Goal: Transaction & Acquisition: Purchase product/service

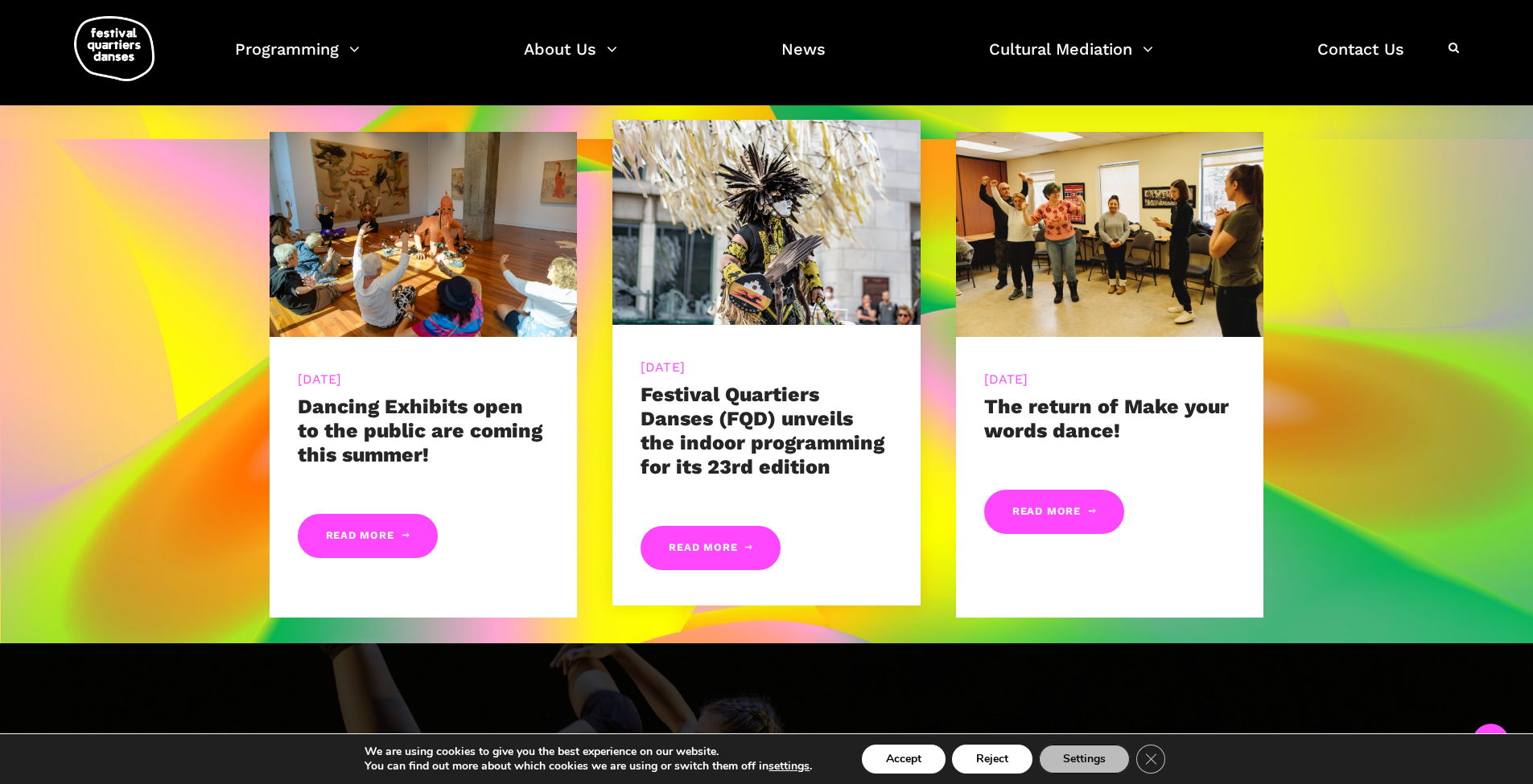
scroll to position [1073, 0]
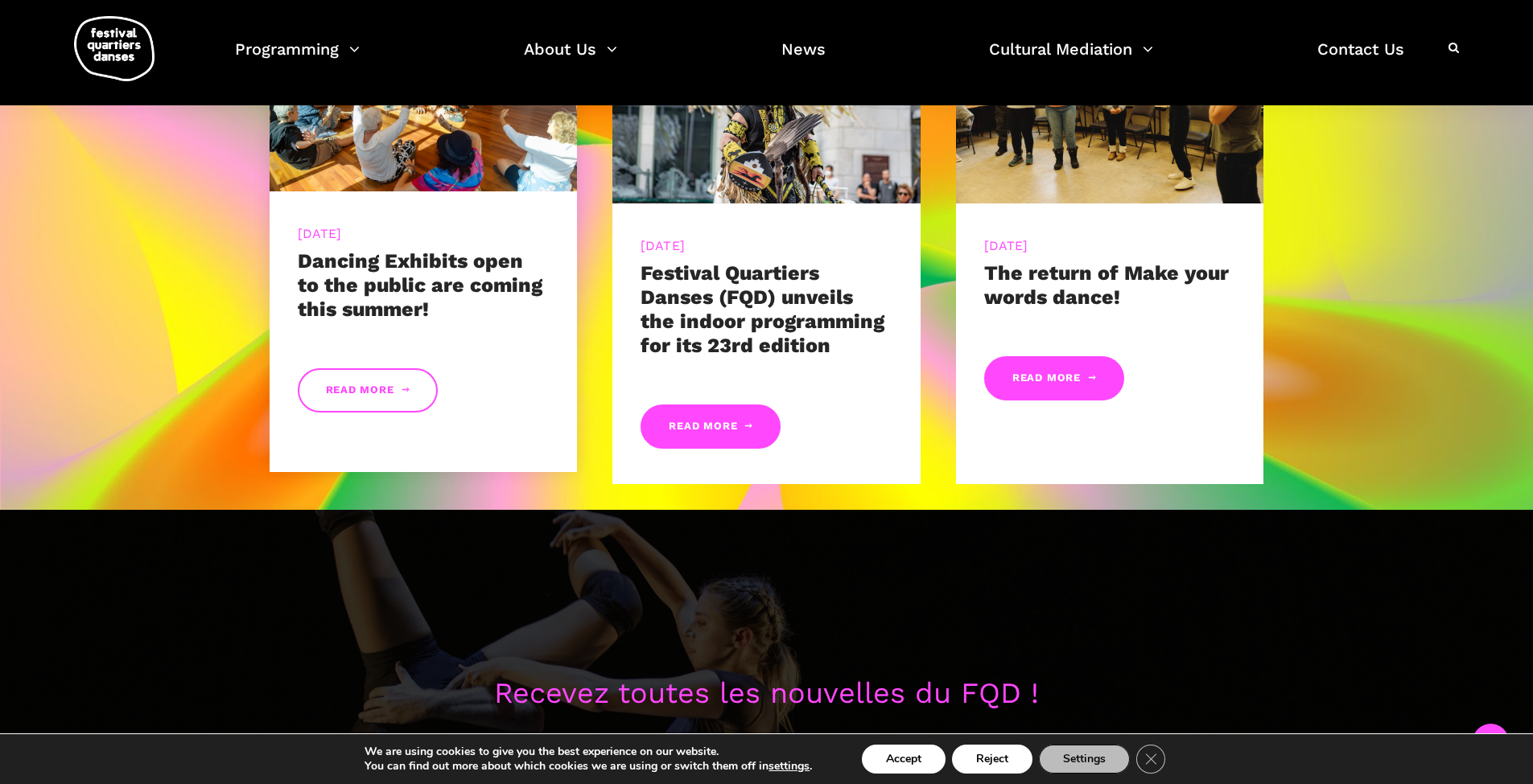
click at [404, 391] on link "Read More" at bounding box center [368, 391] width 140 height 44
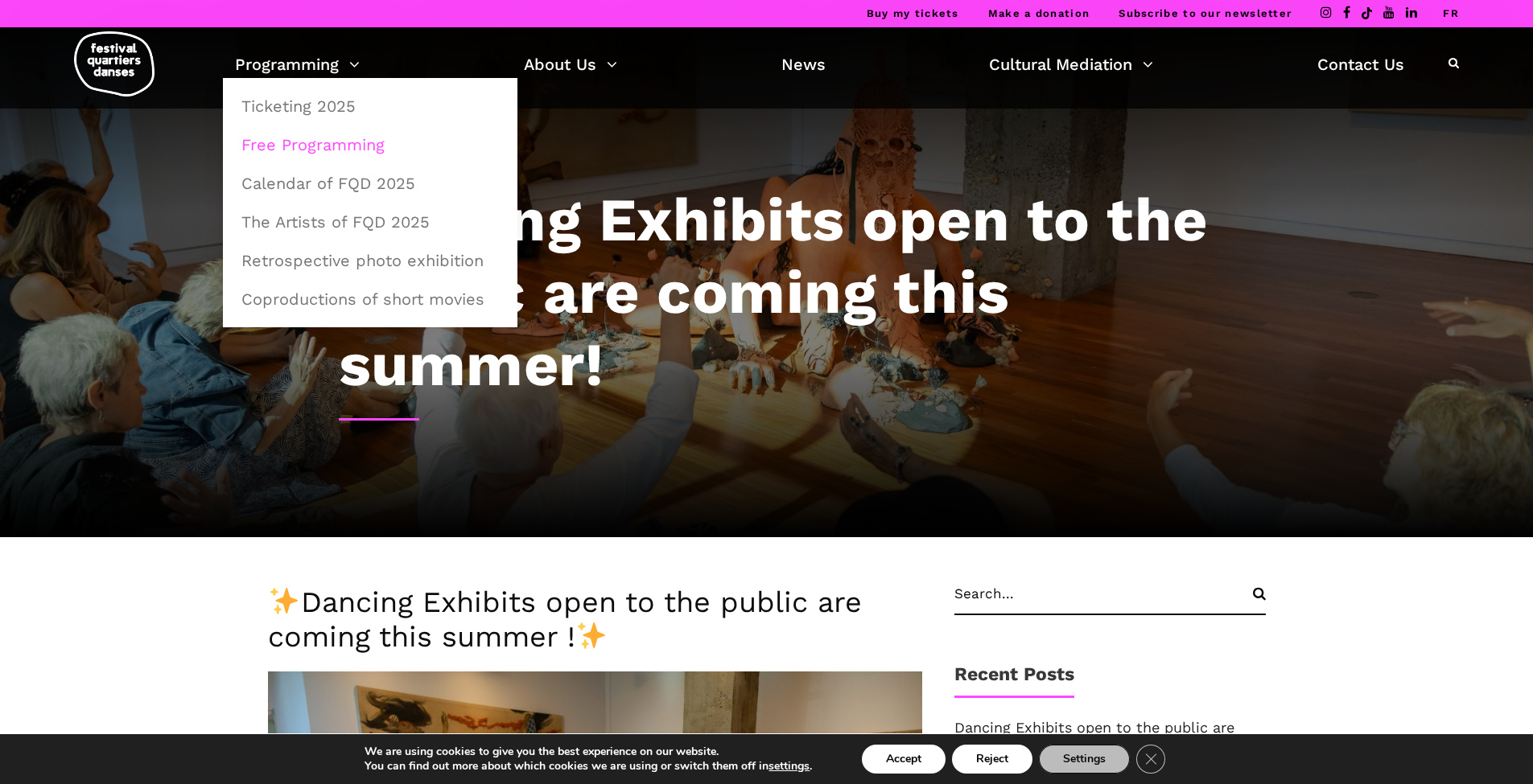
click at [307, 142] on link "Free Programming" at bounding box center [370, 144] width 277 height 37
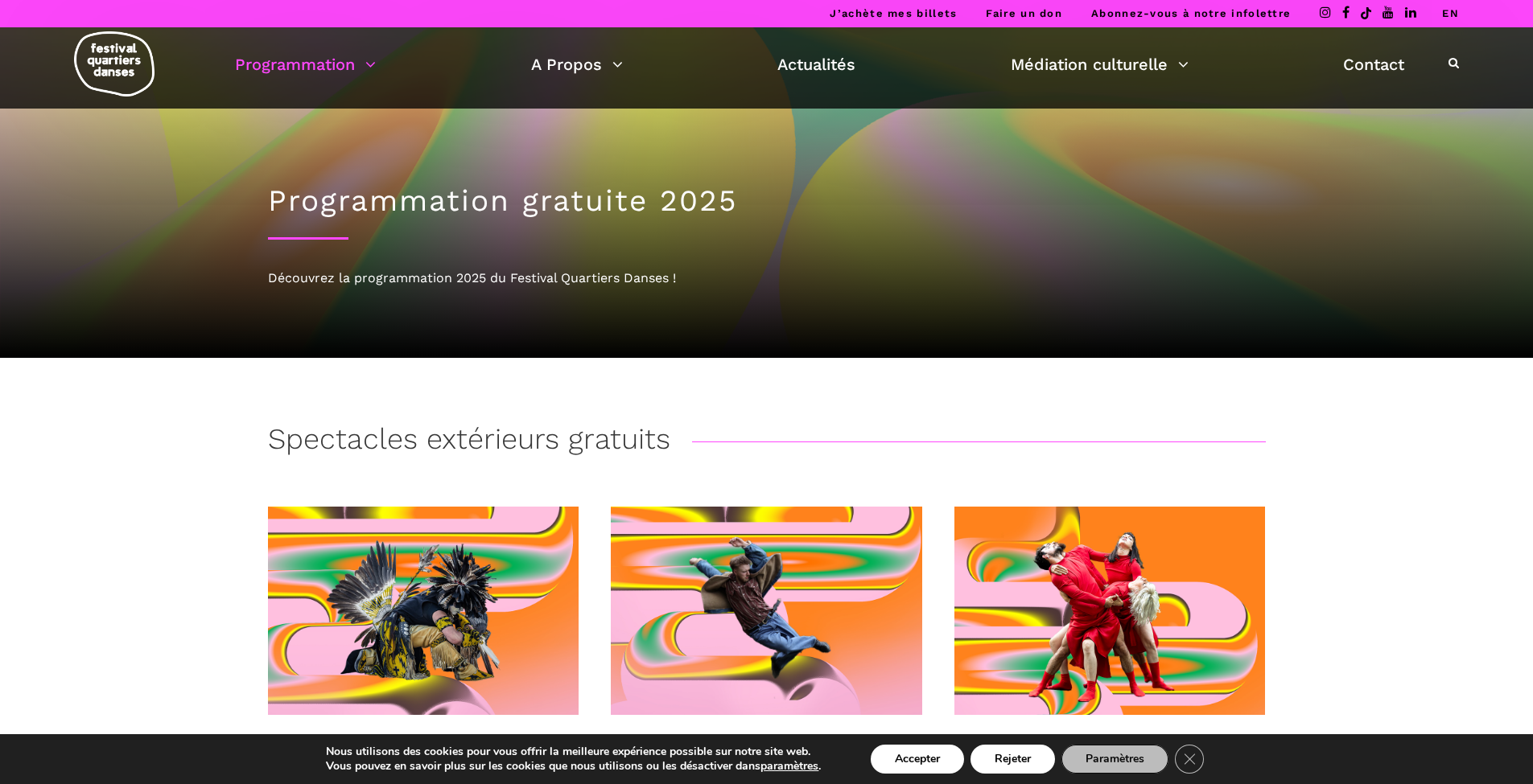
click at [1448, 15] on link "EN" at bounding box center [1450, 13] width 17 height 12
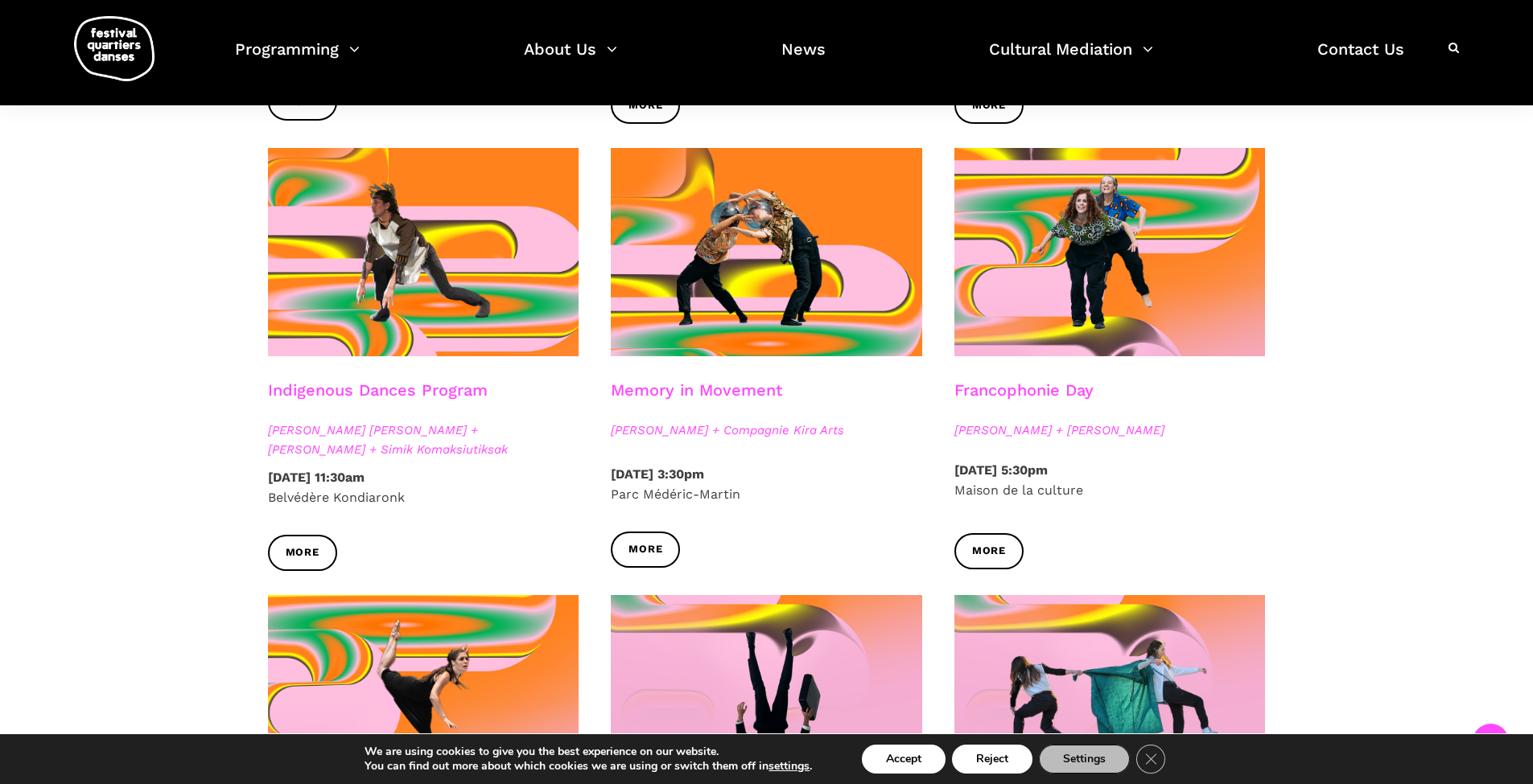
scroll to position [938, 0]
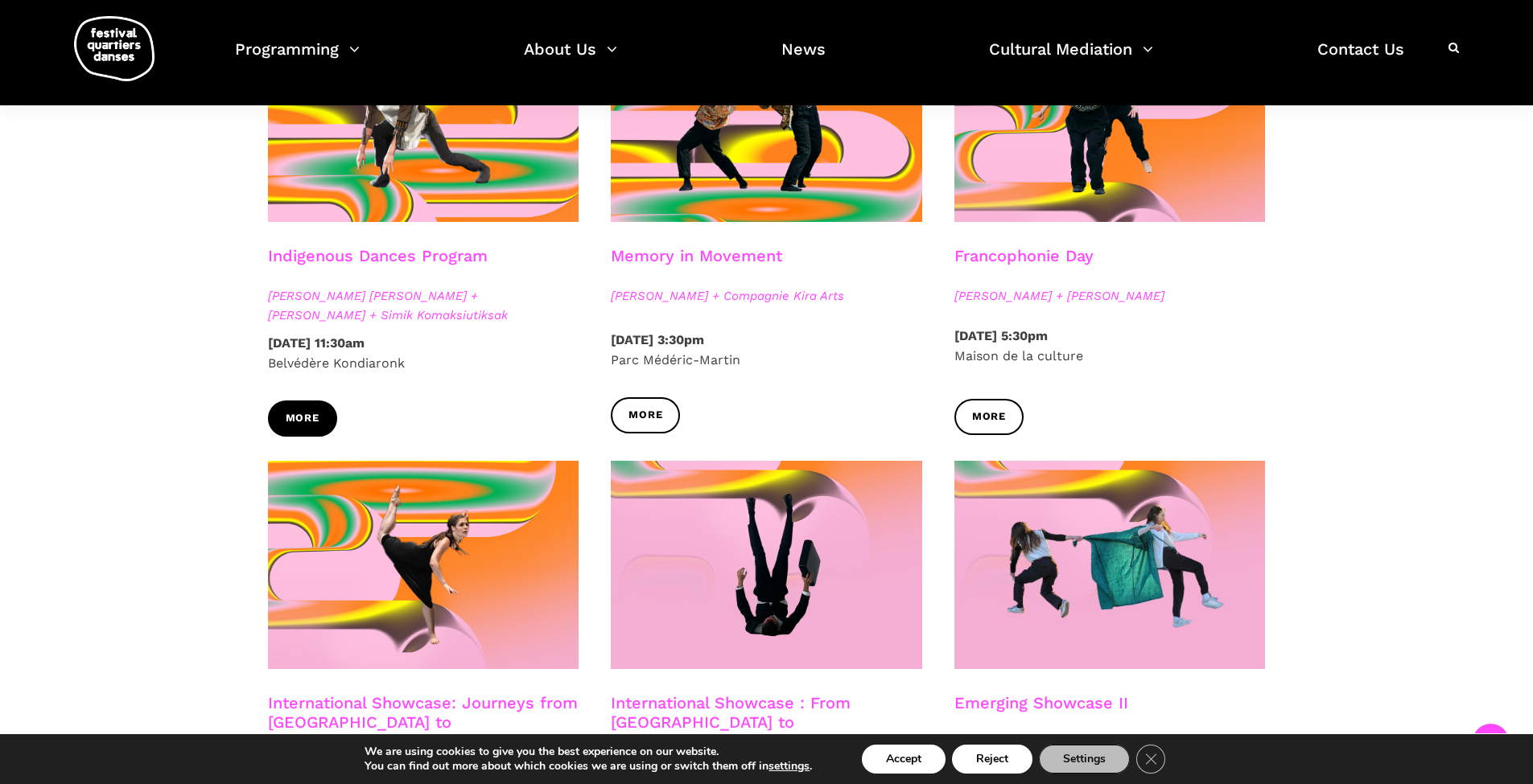
click at [297, 419] on span "More" at bounding box center [303, 418] width 34 height 17
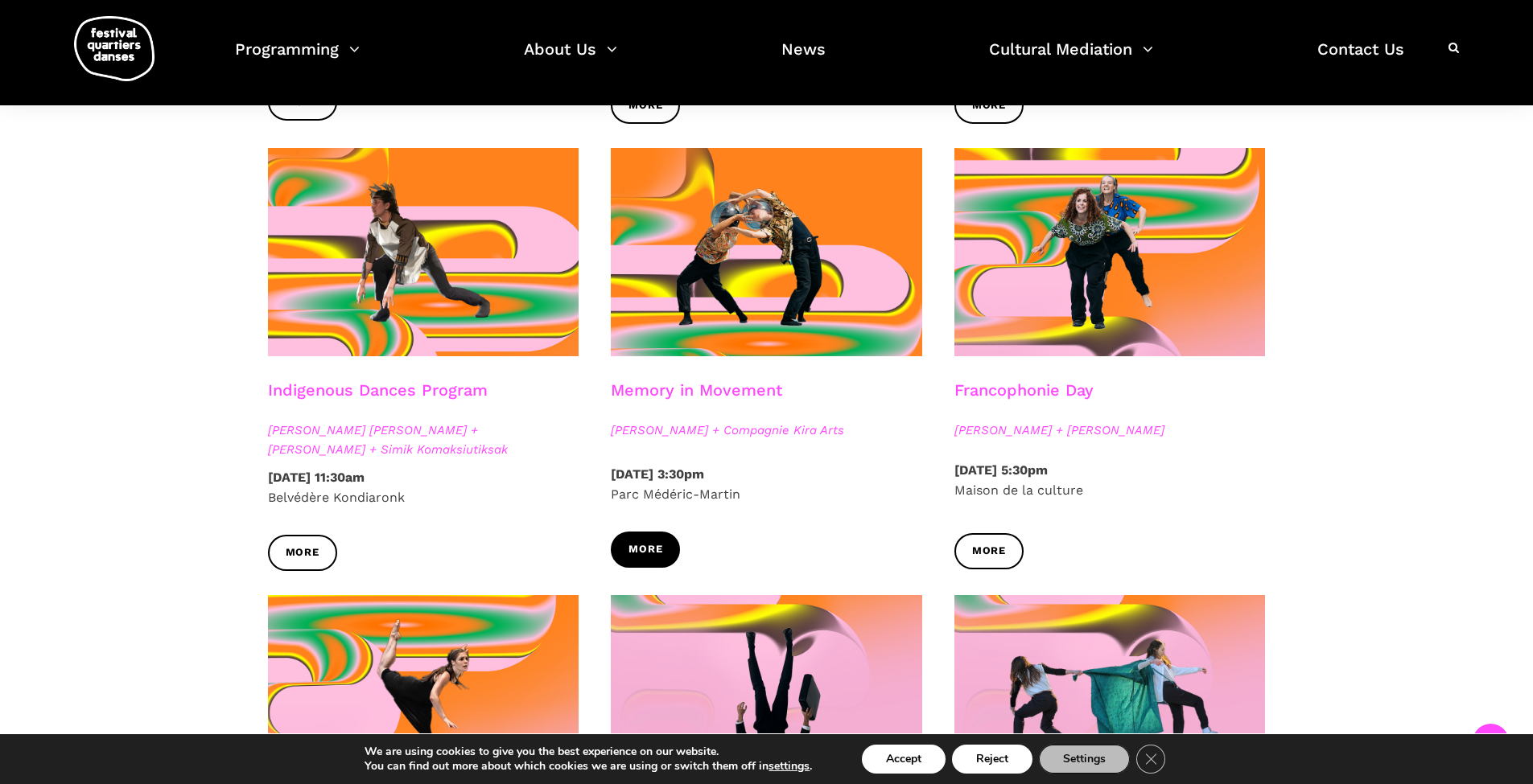
click at [636, 550] on span "More" at bounding box center [646, 550] width 34 height 17
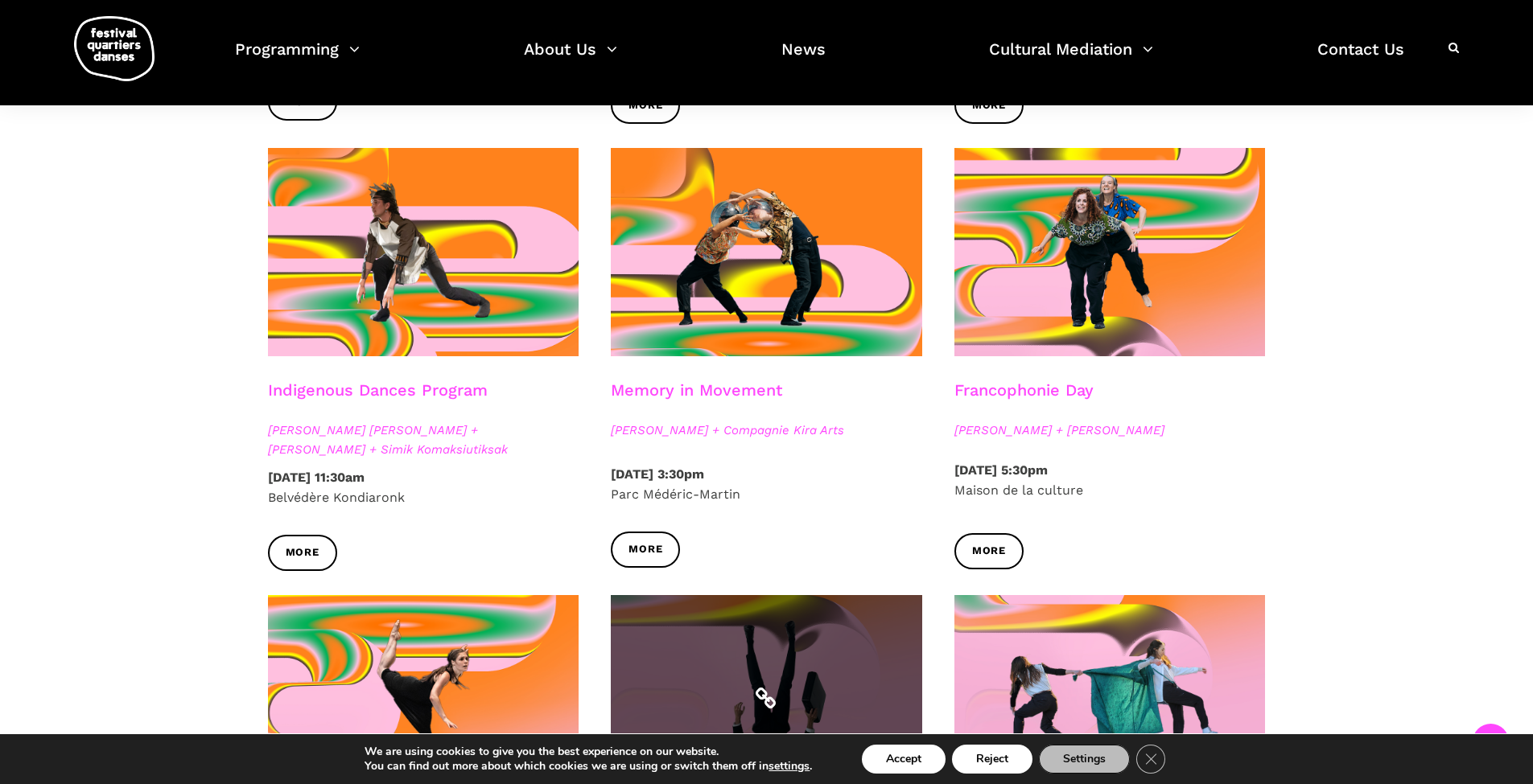
scroll to position [938, 0]
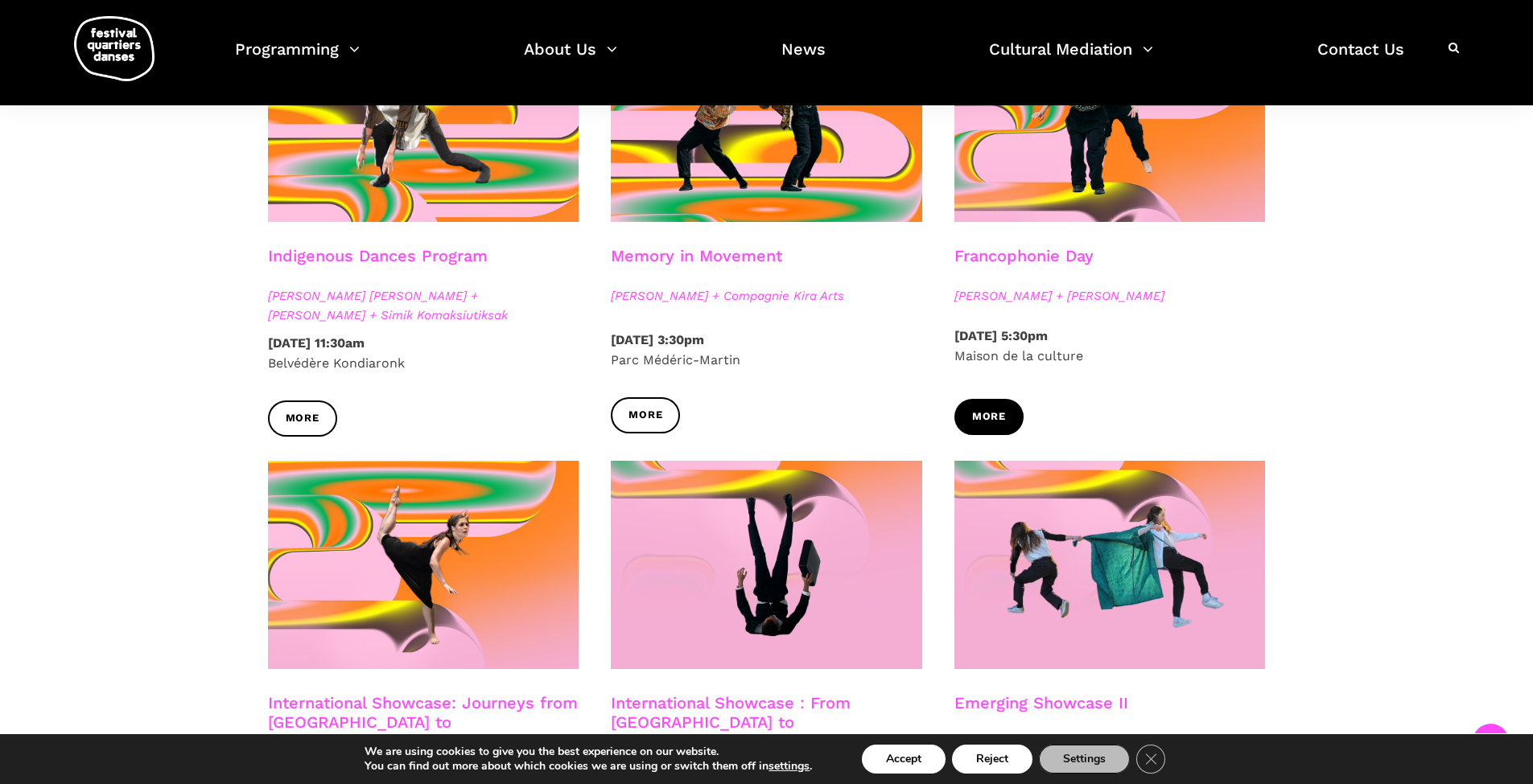
click at [985, 416] on span "More" at bounding box center [989, 417] width 34 height 17
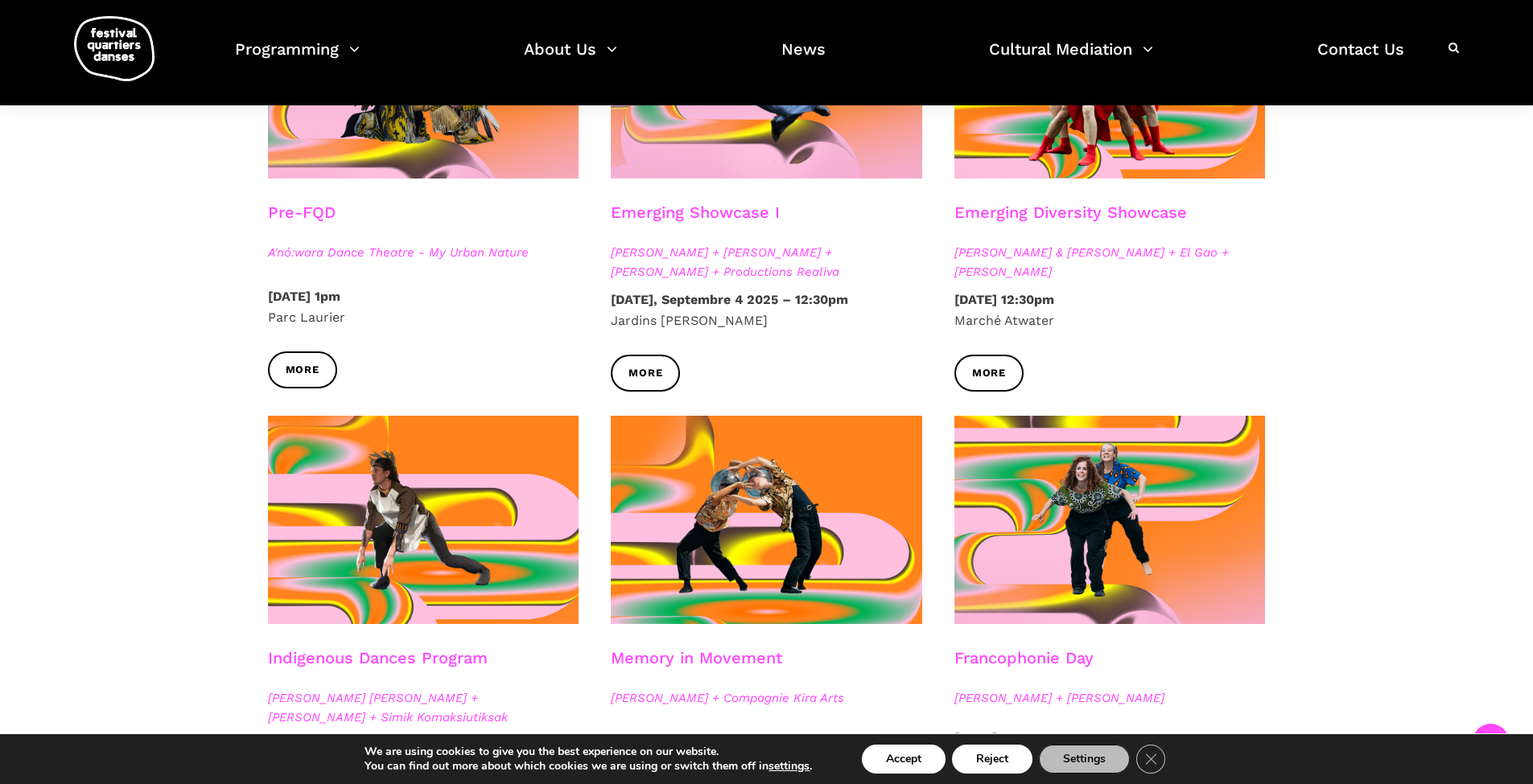
scroll to position [403, 0]
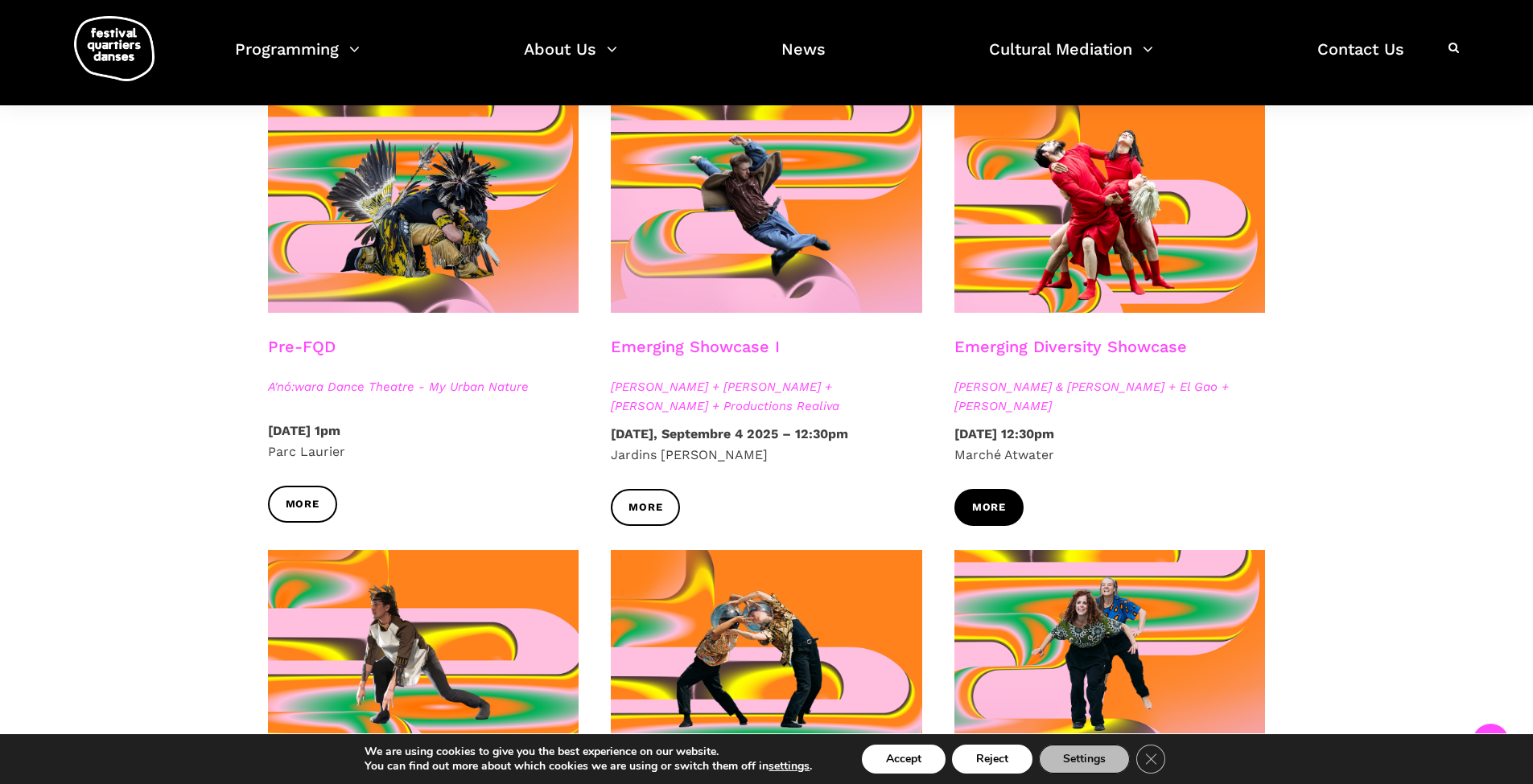
click at [974, 513] on span "More" at bounding box center [989, 508] width 34 height 17
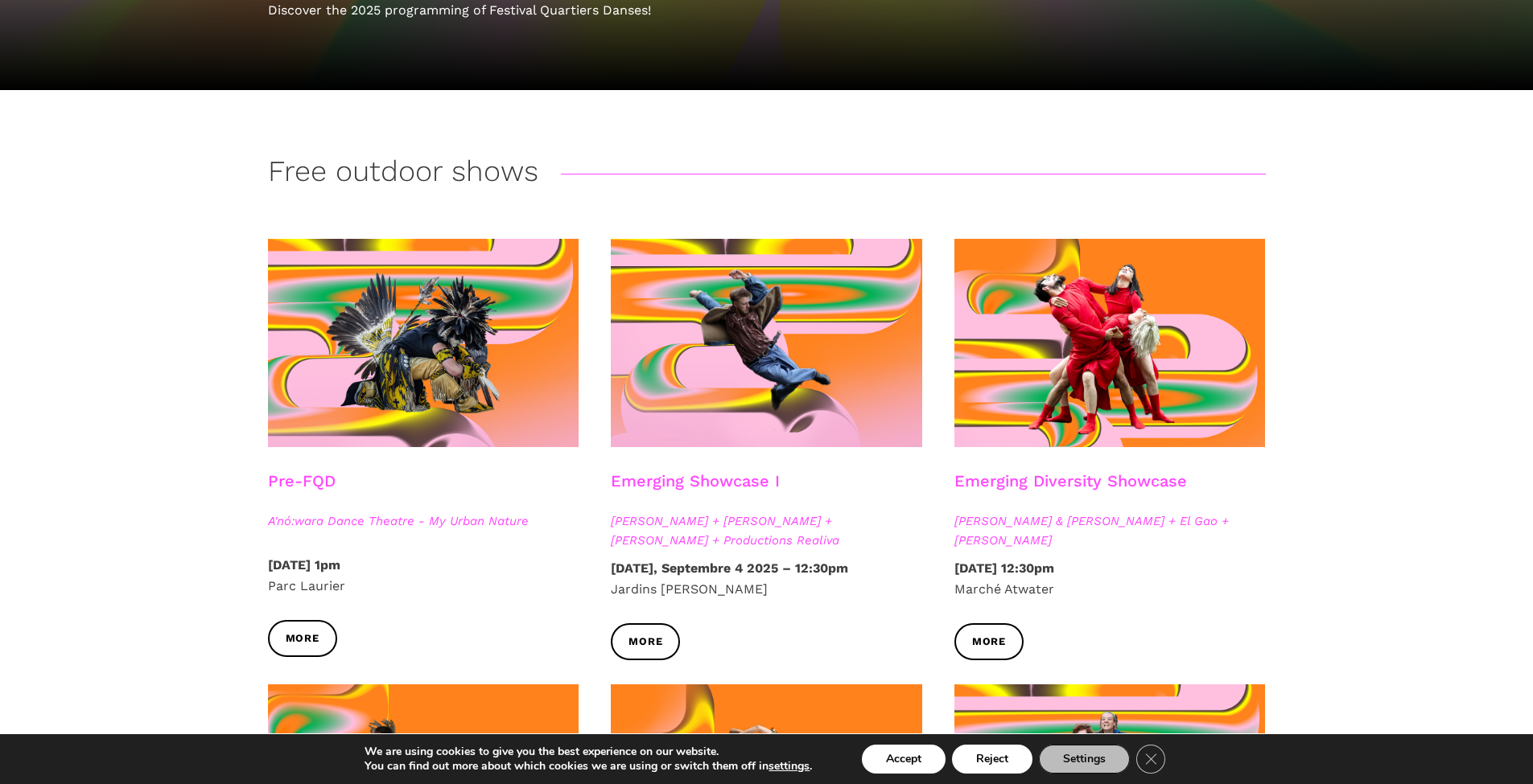
scroll to position [0, 0]
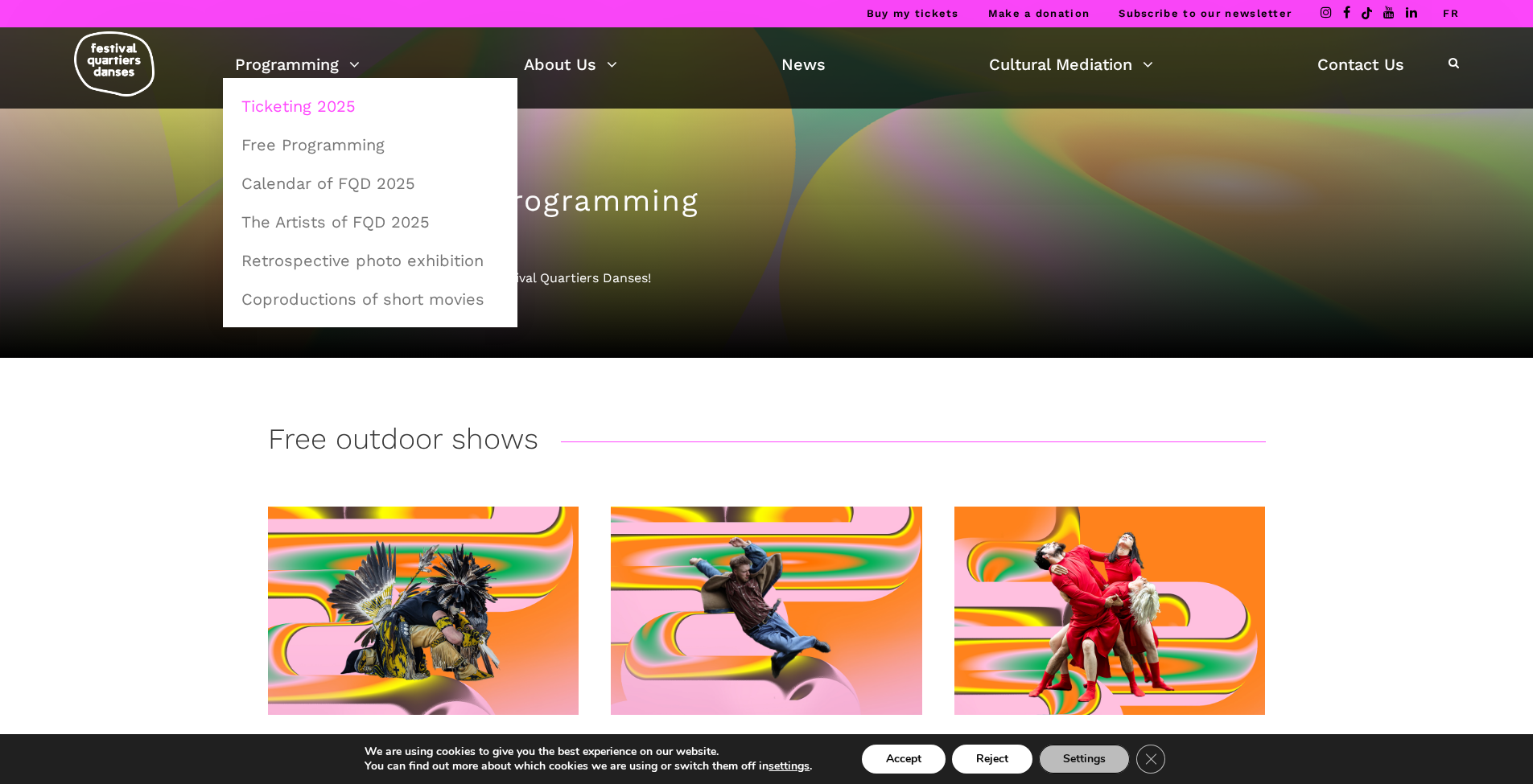
click at [277, 106] on link "Ticketing 2025" at bounding box center [370, 106] width 277 height 37
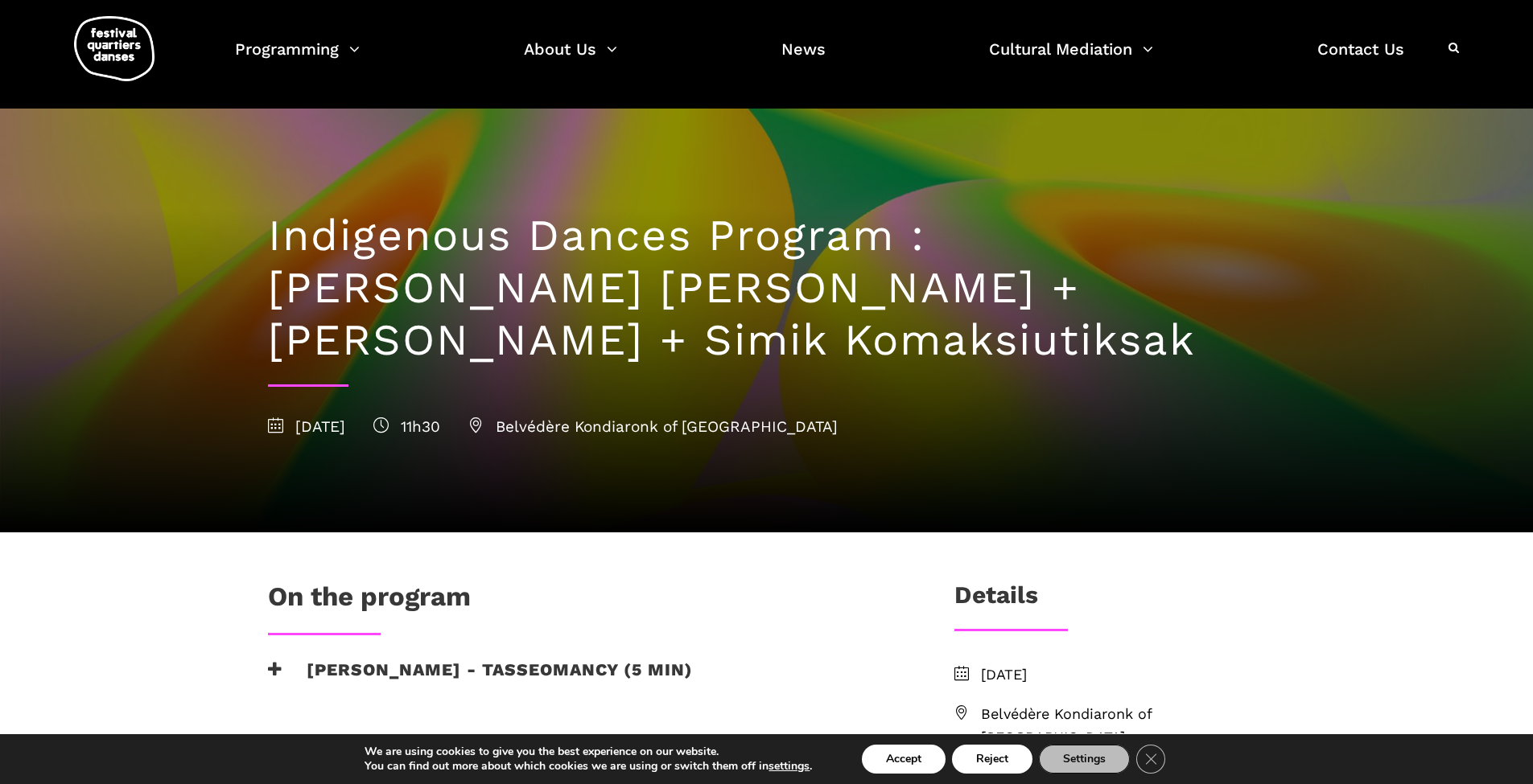
scroll to position [134, 0]
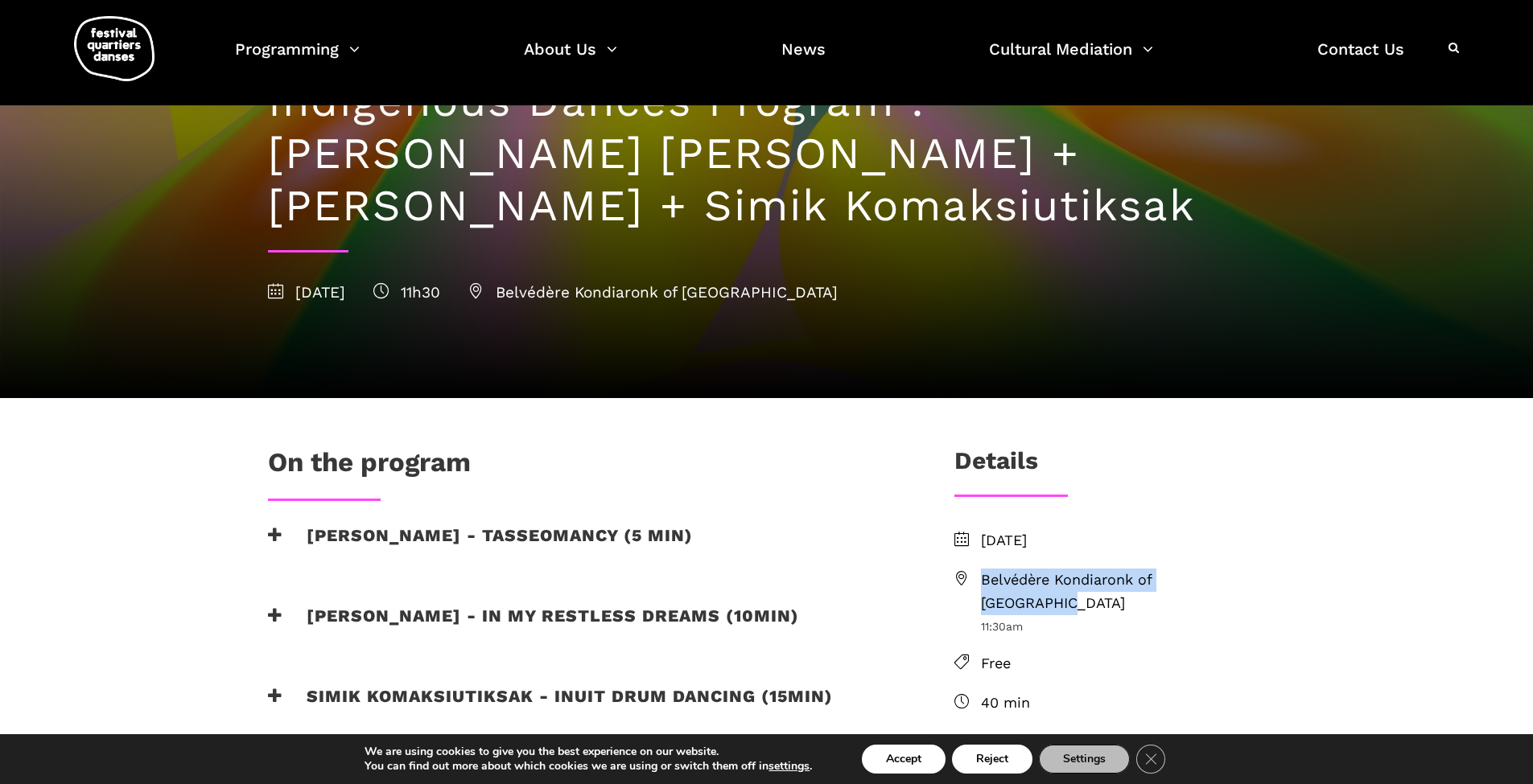
drag, startPoint x: 978, startPoint y: 582, endPoint x: 1260, endPoint y: 569, distance: 282.3
click at [1260, 569] on li "Belvédère Kondiaronk of Mount Royal 11:30am" at bounding box center [1110, 603] width 312 height 68
copy span "Belvédère Kondiaronk of Mount Royal"
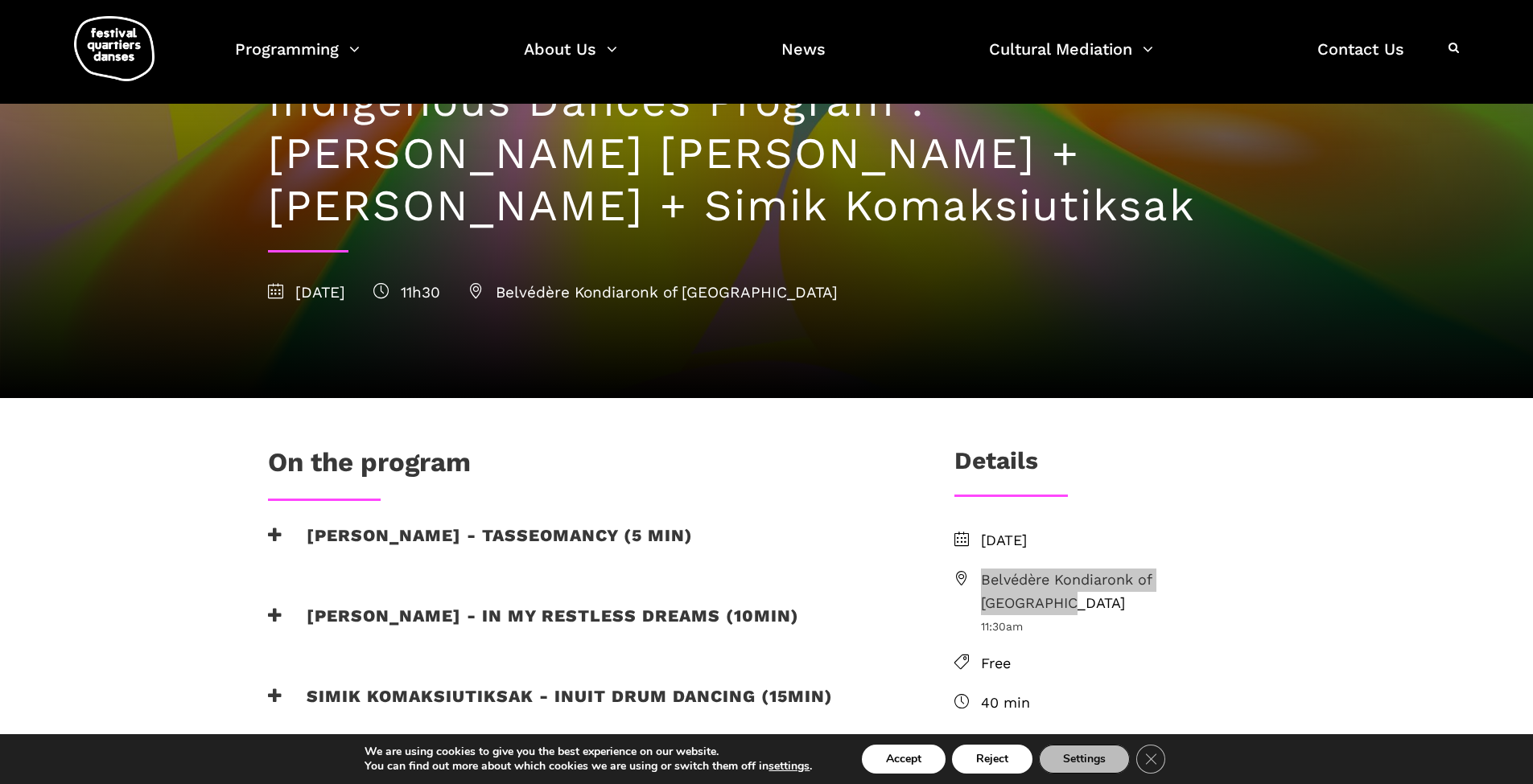
scroll to position [0, 0]
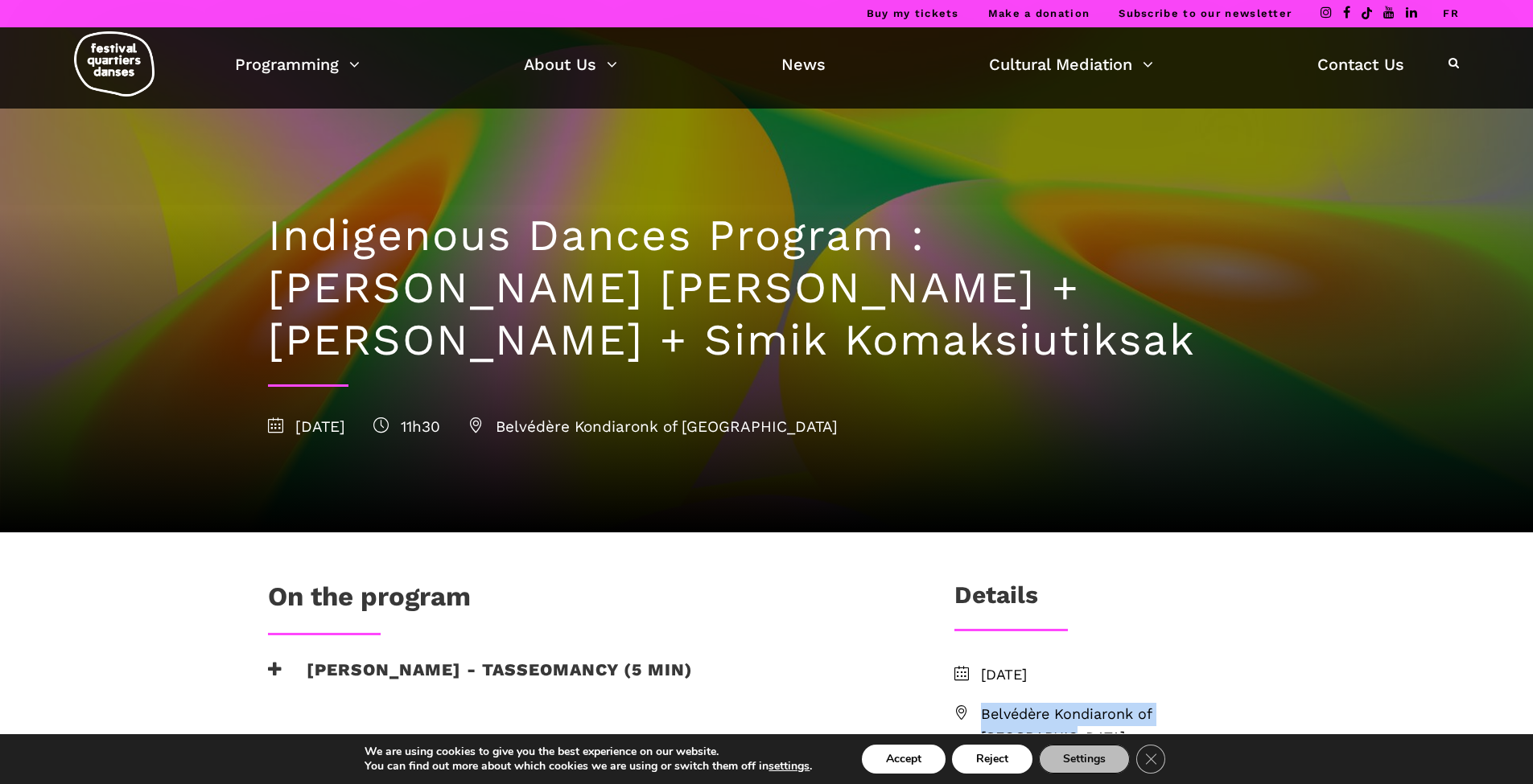
click at [1003, 710] on span "Belvédère Kondiaronk of Mount Royal" at bounding box center [1124, 726] width 285 height 47
drag, startPoint x: 1253, startPoint y: 712, endPoint x: 966, endPoint y: 713, distance: 287.0
click at [966, 713] on li "Belvédère Kondiaronk of Mount Royal 11:30am" at bounding box center [1110, 737] width 312 height 68
copy li "Belvédère Kondiaronk of Mount Royal"
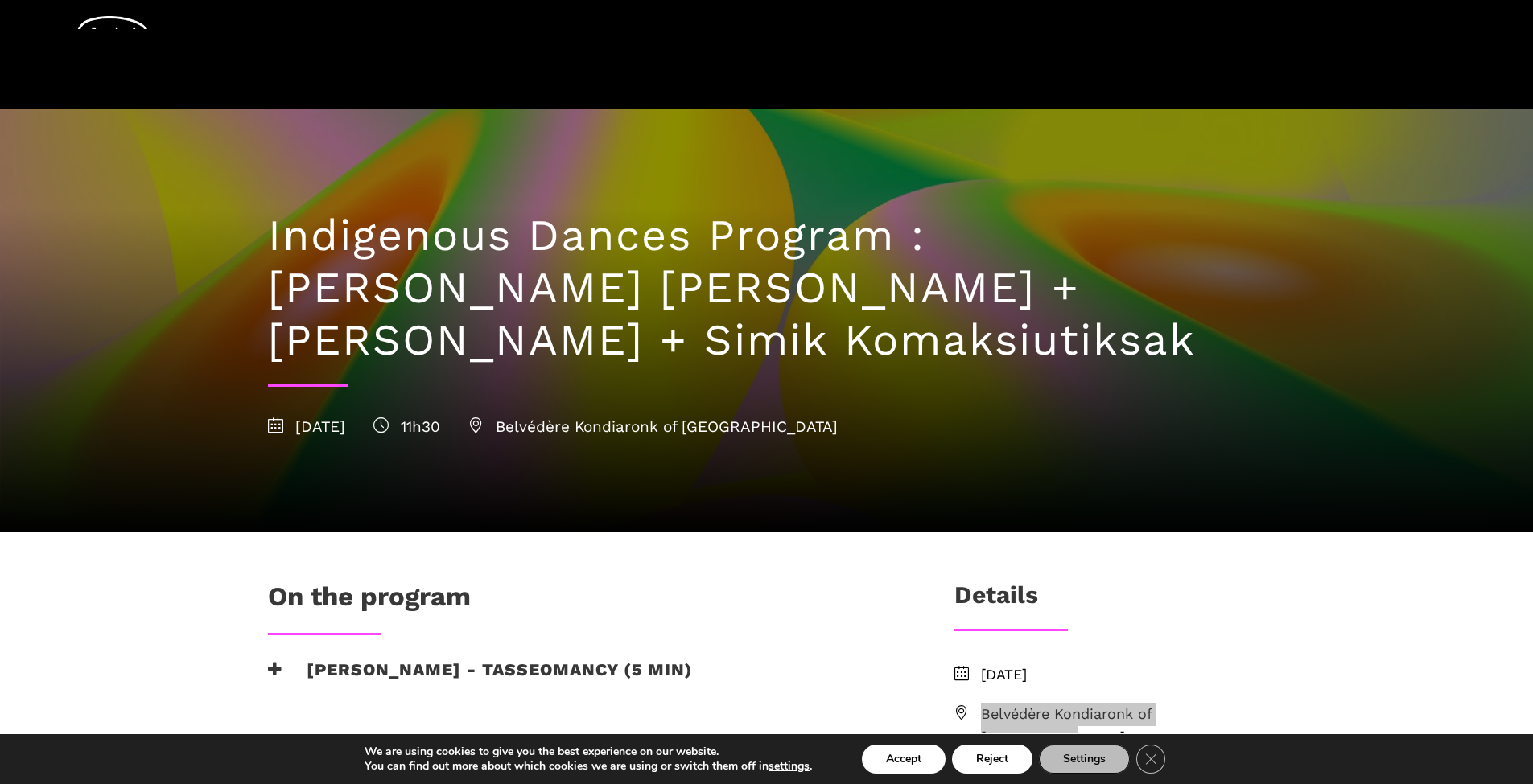
scroll to position [134, 0]
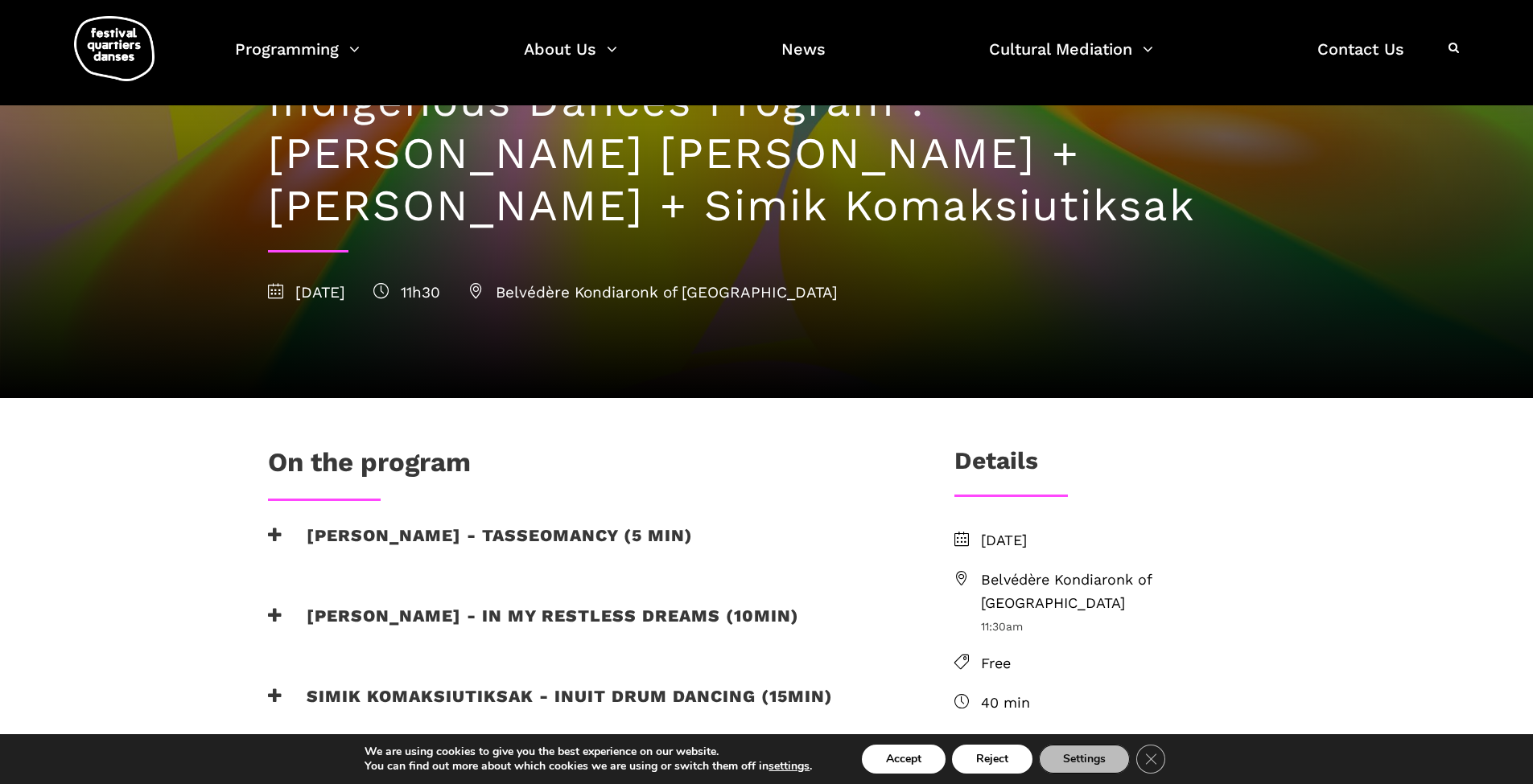
click at [509, 528] on h3 "Marshall Diabo - Tasseomancy (5 min)" at bounding box center [480, 546] width 425 height 40
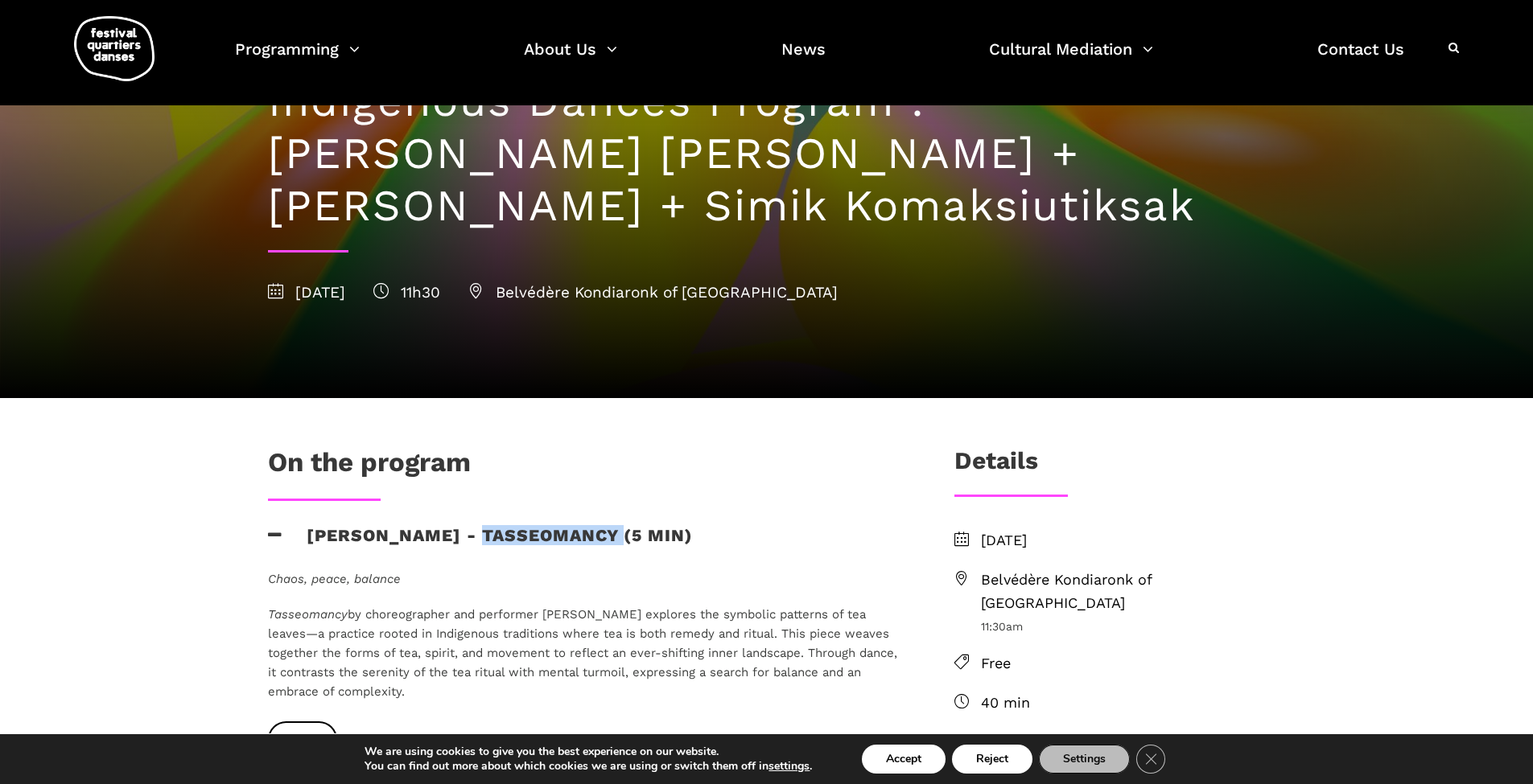
drag, startPoint x: 485, startPoint y: 530, endPoint x: 627, endPoint y: 540, distance: 142.4
click at [627, 540] on h3 "Marshall Diabo - Tasseomancy (5 min)" at bounding box center [480, 546] width 425 height 40
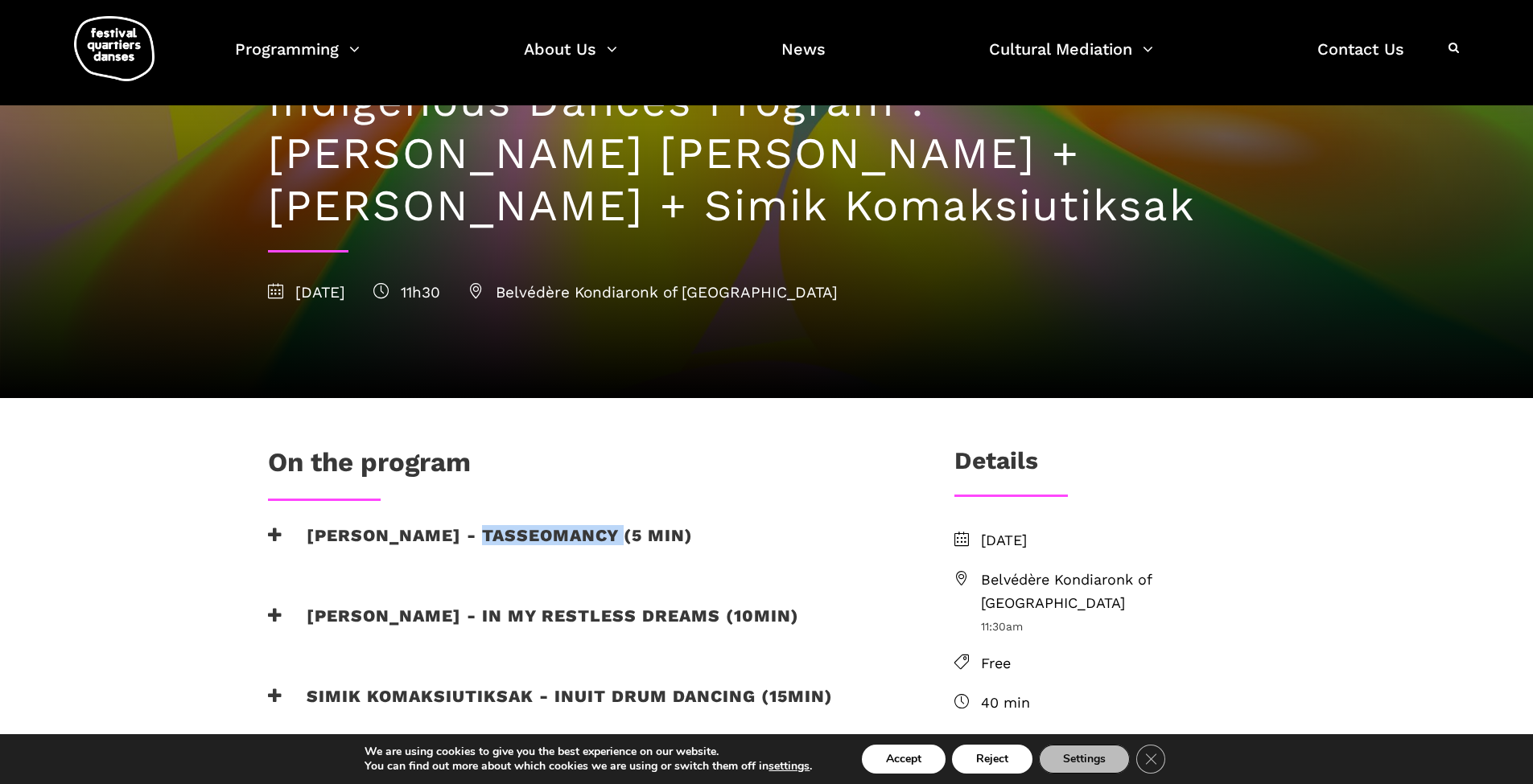
copy h3 "Tasseomancy"
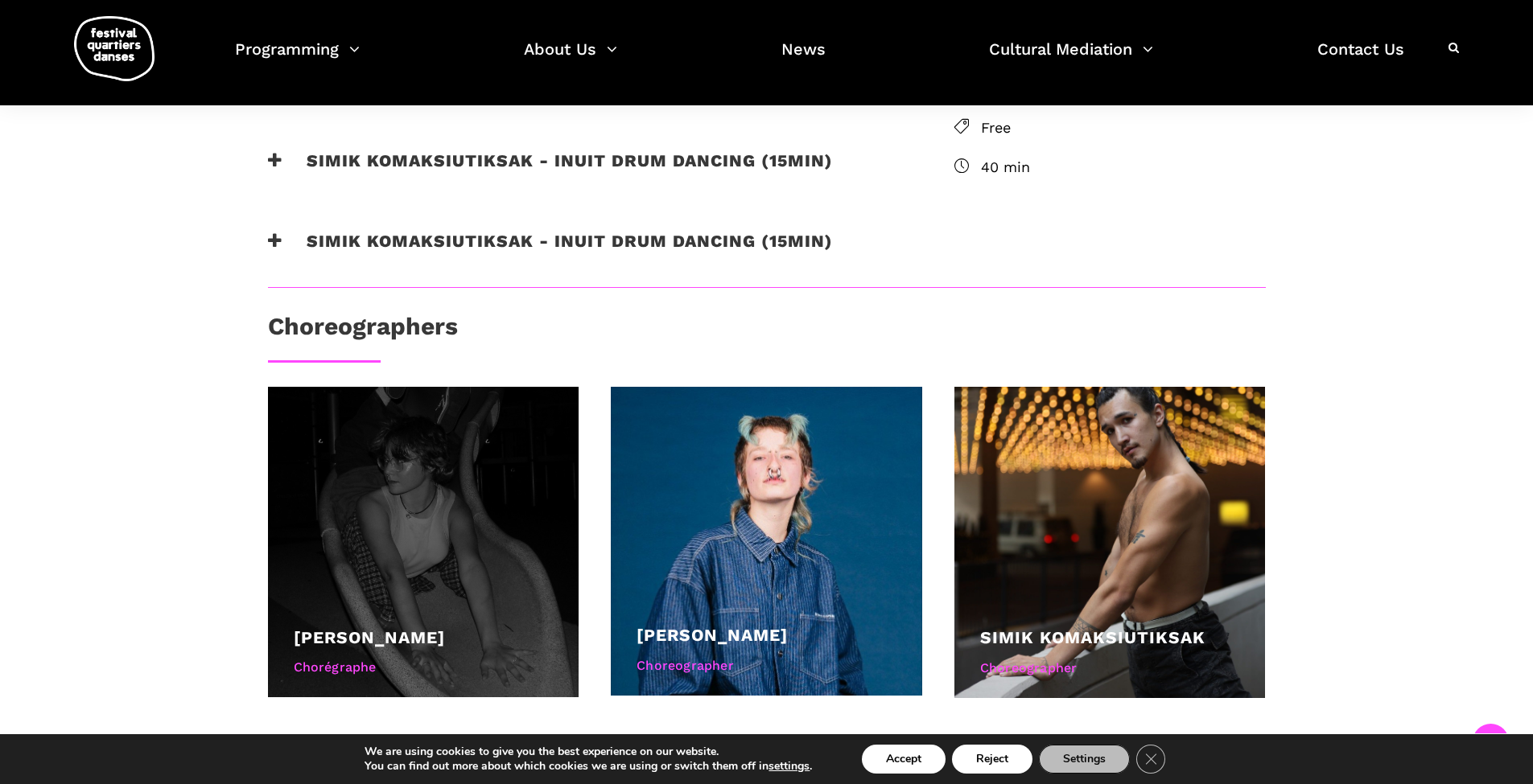
scroll to position [537, 0]
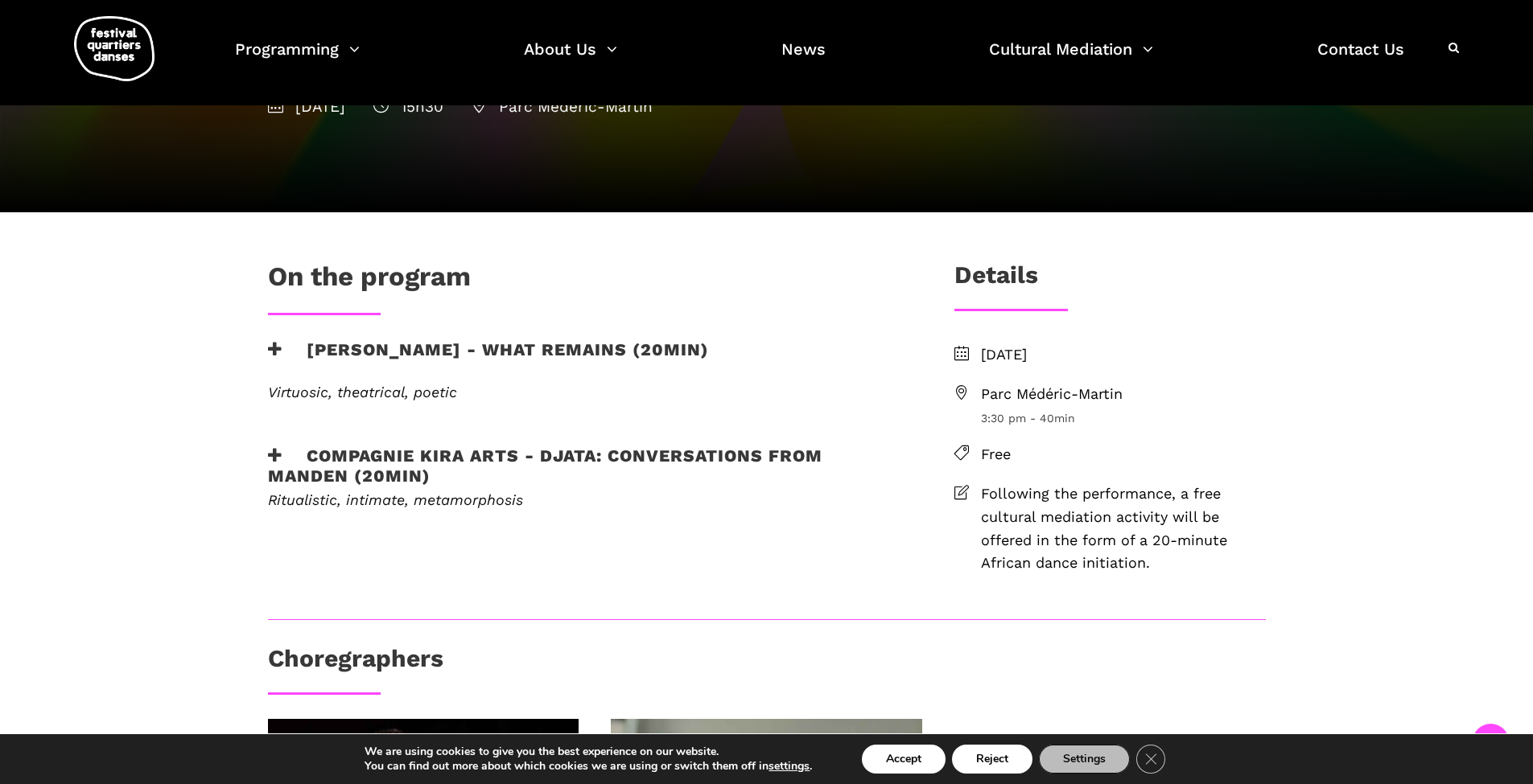
scroll to position [403, 0]
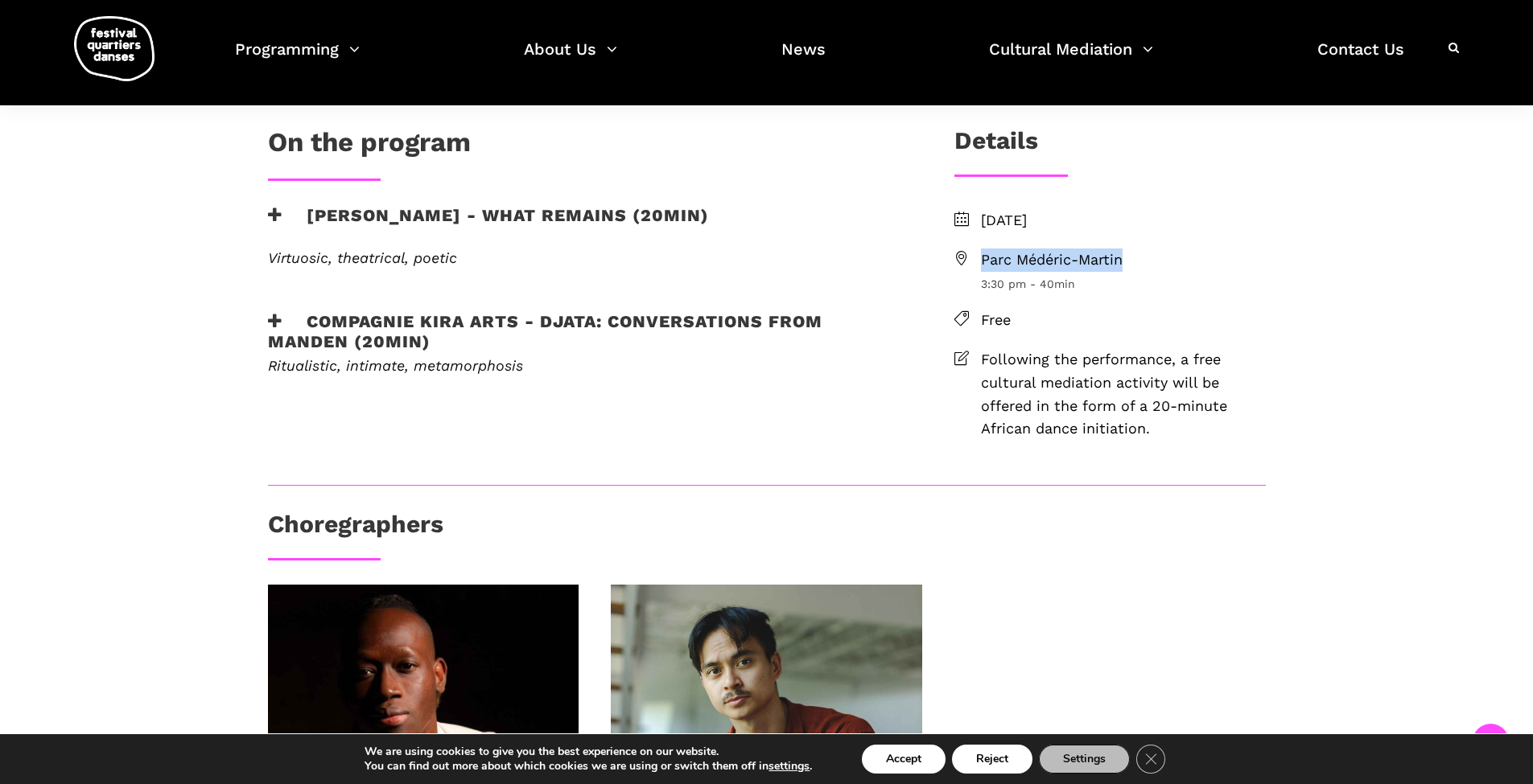
drag, startPoint x: 1132, startPoint y: 260, endPoint x: 984, endPoint y: 261, distance: 148.0
click at [984, 261] on span "Parc Médéric-Martin" at bounding box center [1124, 259] width 285 height 23
copy span "Parc Médéric-Martin"
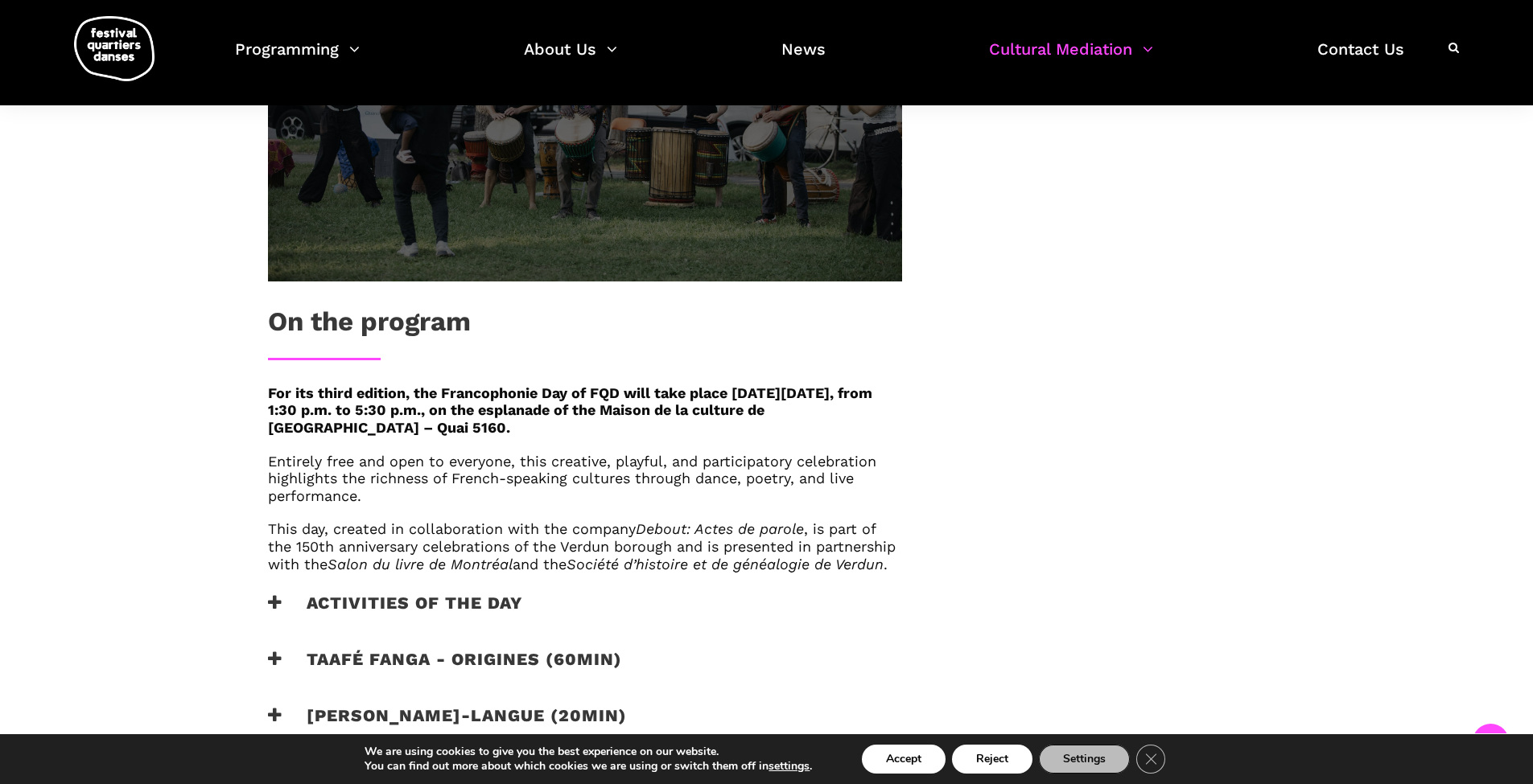
scroll to position [804, 0]
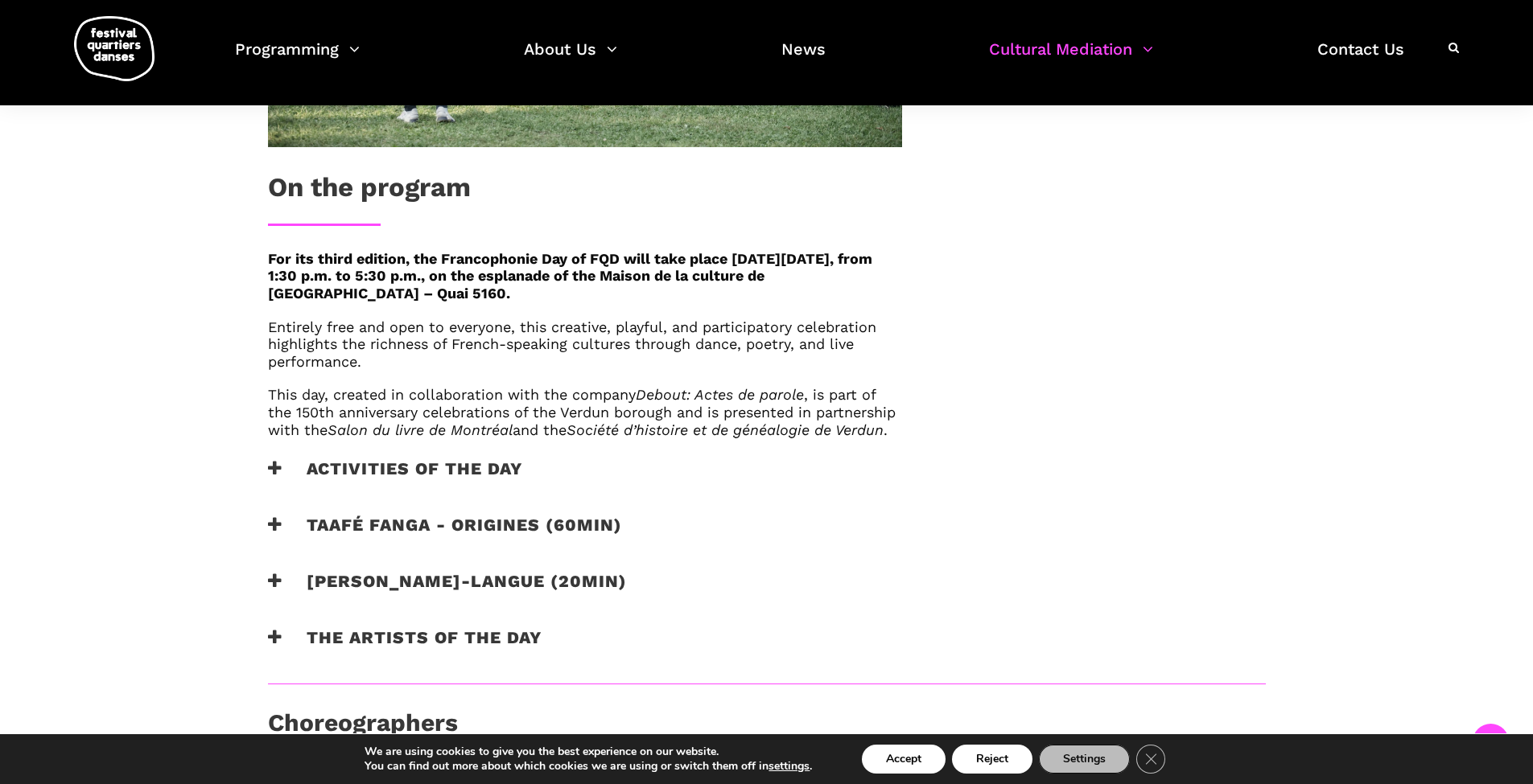
click at [410, 486] on h3 "Activities of the day" at bounding box center [395, 479] width 255 height 40
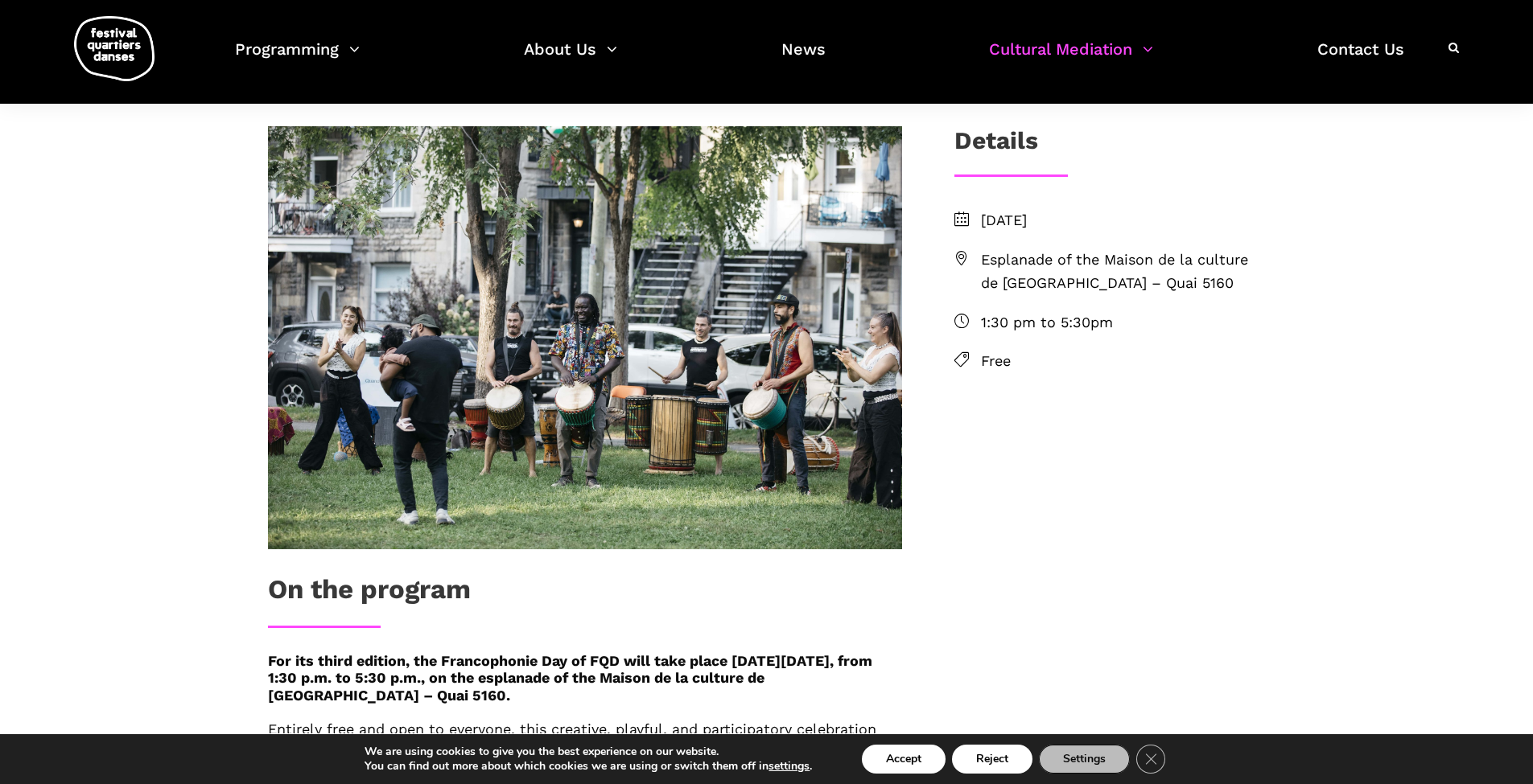
scroll to position [0, 0]
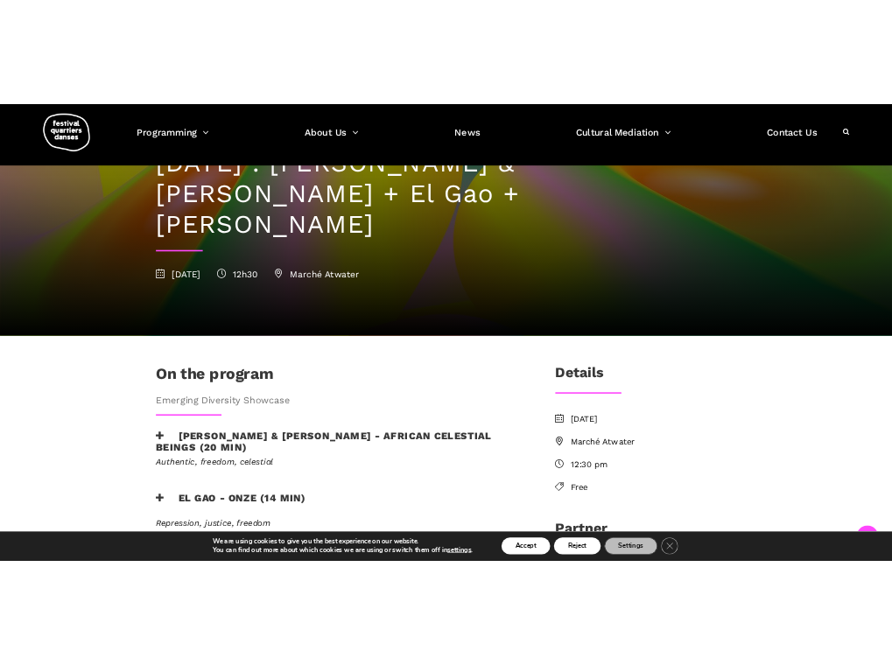
scroll to position [291, 0]
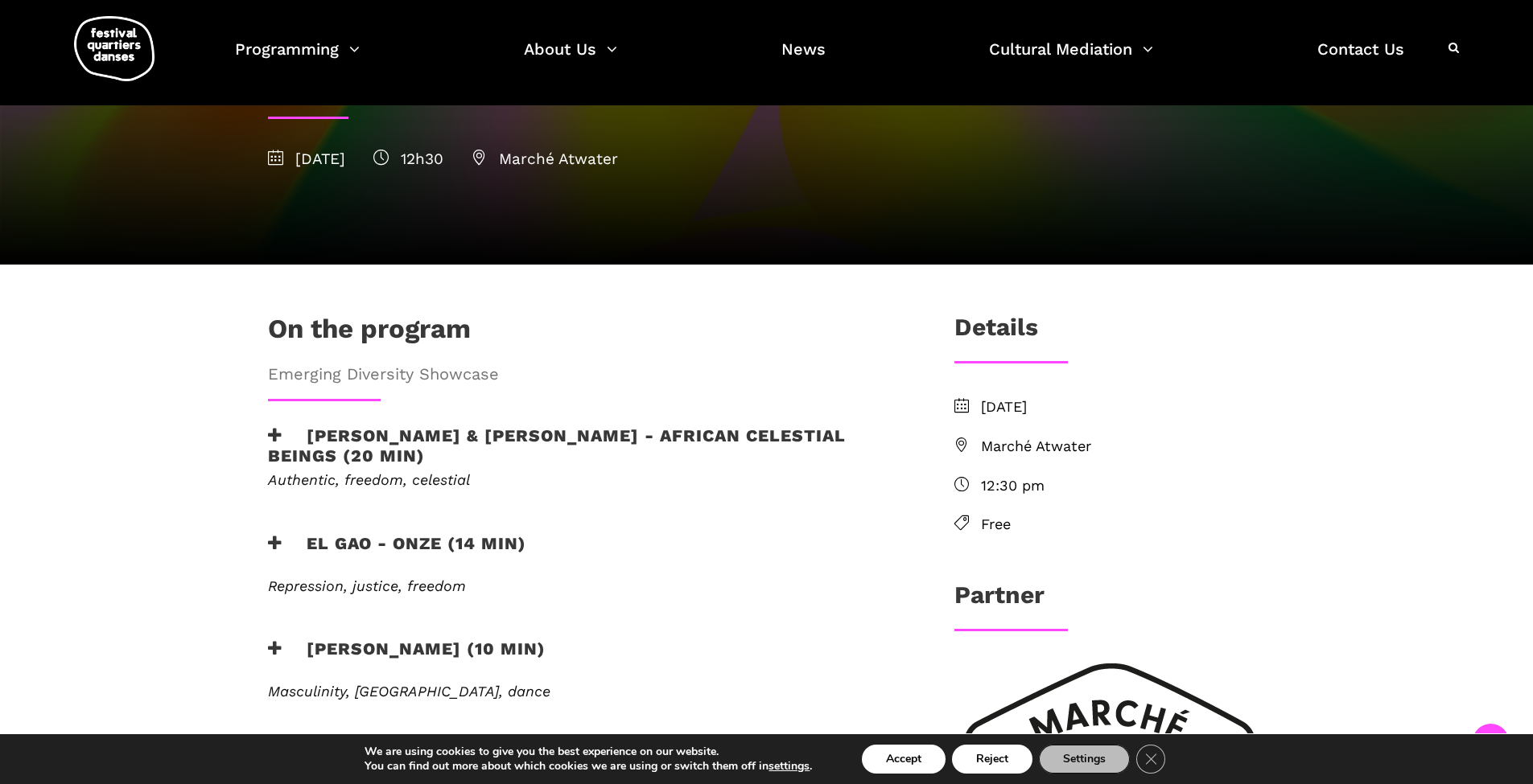
drag, startPoint x: 977, startPoint y: 354, endPoint x: 1166, endPoint y: 351, distance: 189.0
click at [1166, 396] on li "Friday, september 5 2025" at bounding box center [1110, 407] width 312 height 23
click at [480, 361] on span "Emerging Diversity Showcase" at bounding box center [585, 374] width 635 height 26
drag, startPoint x: 502, startPoint y: 316, endPoint x: 268, endPoint y: 312, distance: 234.0
click at [268, 361] on span "Emerging Diversity Showcase" at bounding box center [585, 374] width 635 height 26
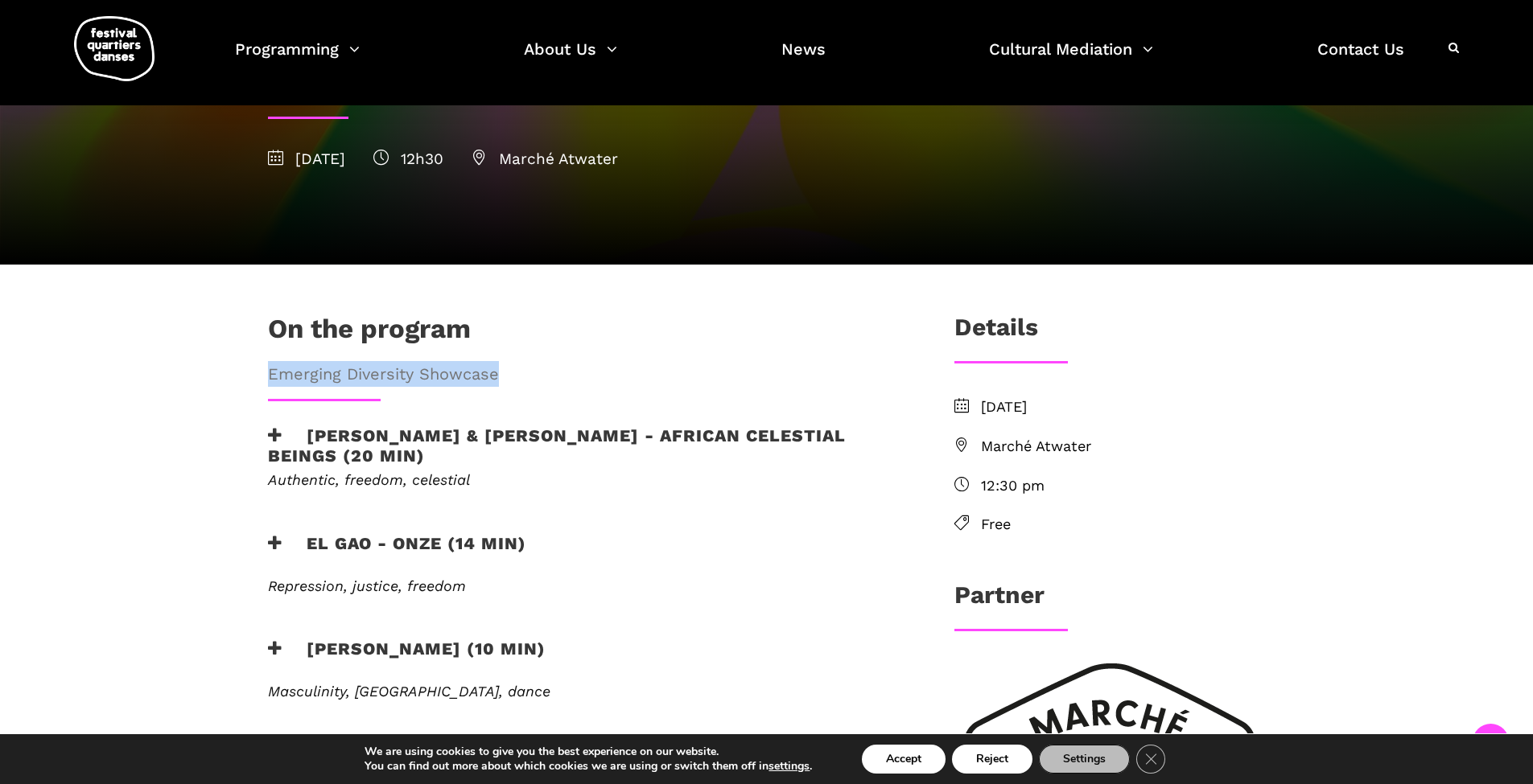
copy span "Emerging Diversity Showcase"
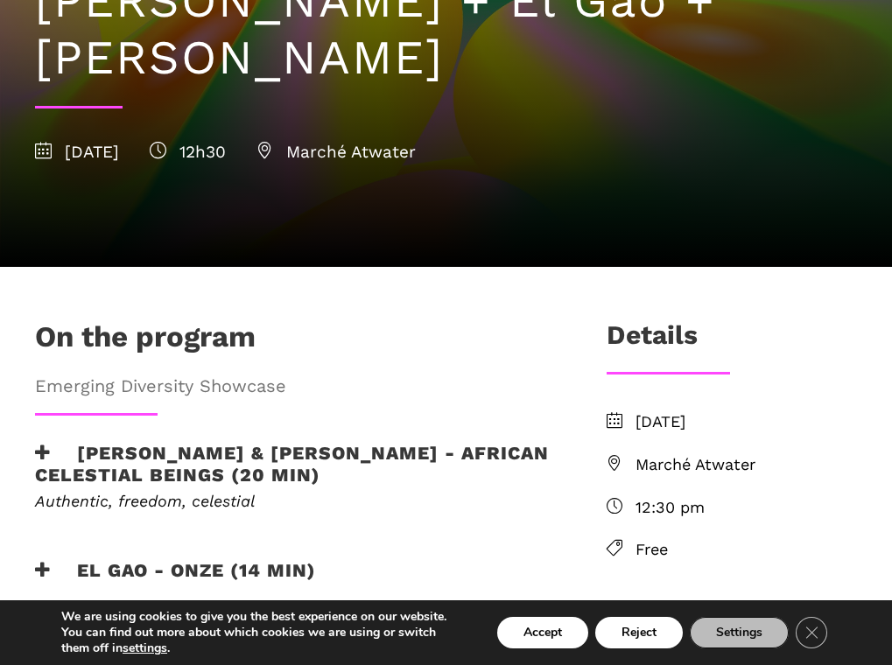
drag, startPoint x: 497, startPoint y: 346, endPoint x: 395, endPoint y: 338, distance: 102.7
click at [395, 338] on div "On the program" at bounding box center [292, 341] width 515 height 44
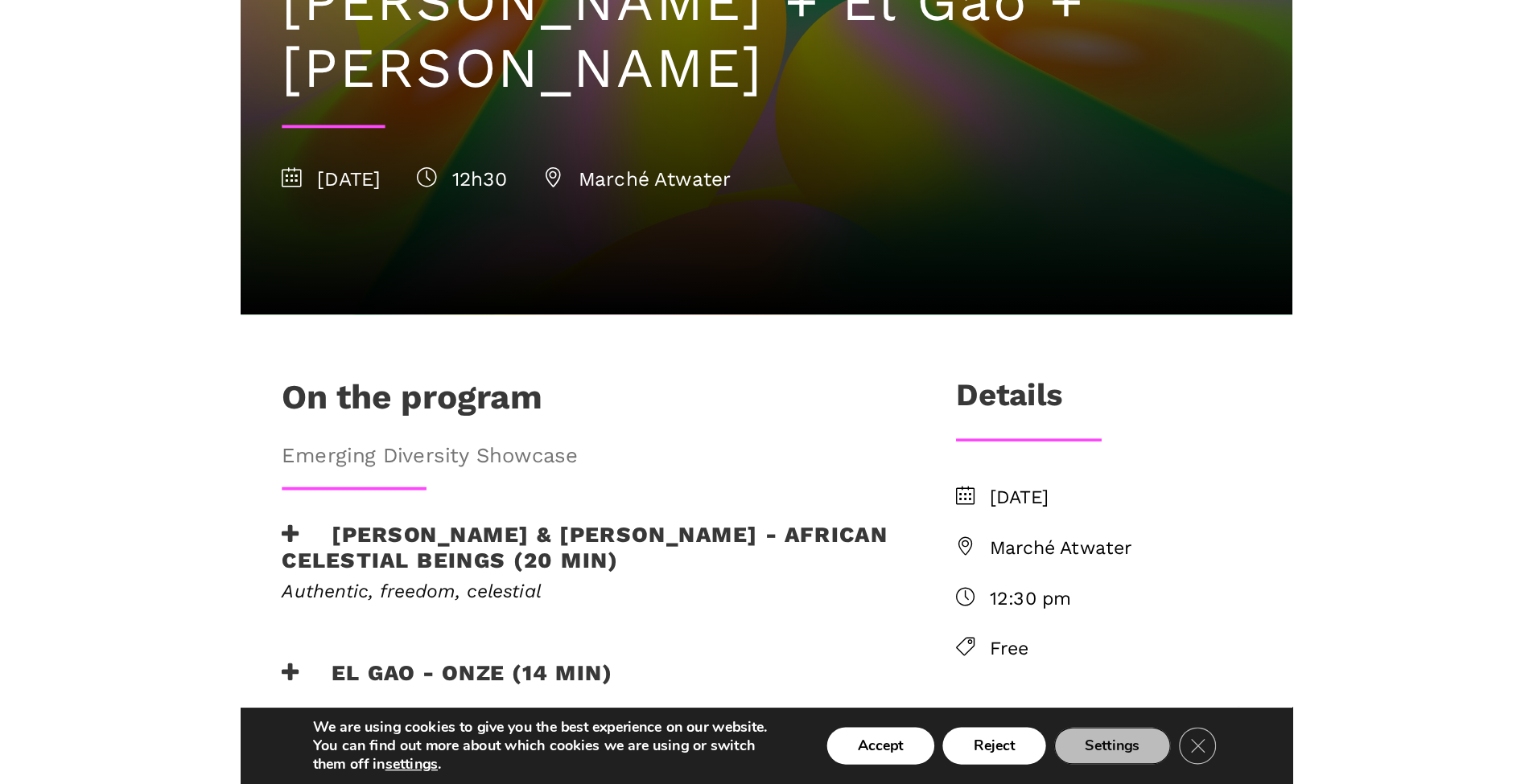
scroll to position [279, 0]
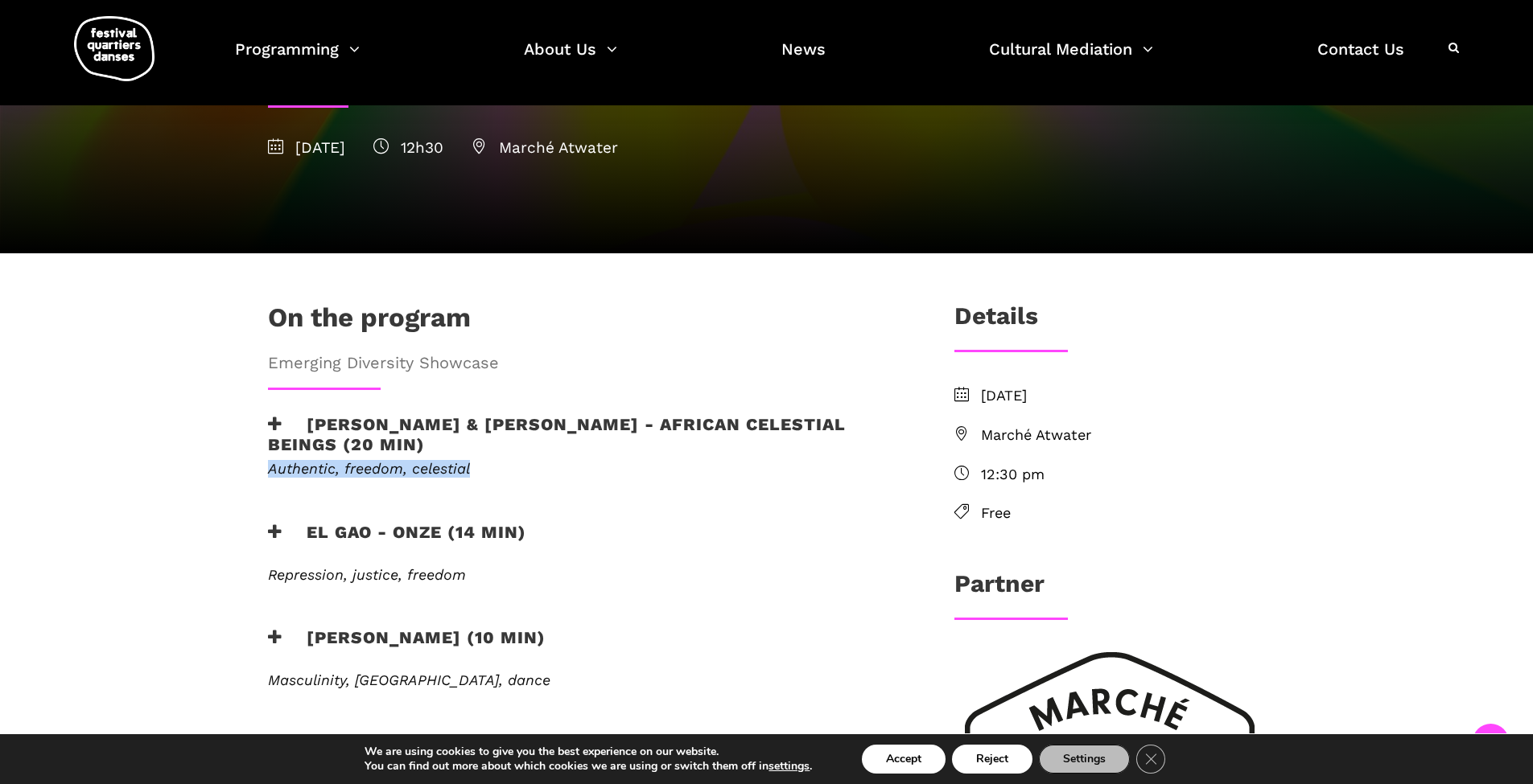
drag, startPoint x: 475, startPoint y: 418, endPoint x: 261, endPoint y: 423, distance: 214.1
click at [261, 460] on div "Authentic, freedom, celestial Carried by their African roots and a practice roo…" at bounding box center [585, 479] width 667 height 38
copy em "Authentic, freedom, celestial"
drag, startPoint x: 473, startPoint y: 525, endPoint x: 266, endPoint y: 522, distance: 207.0
click at [266, 566] on div "Repression, justice, freedom ONZE is an intense choreographic work that dives i…" at bounding box center [585, 585] width 667 height 38
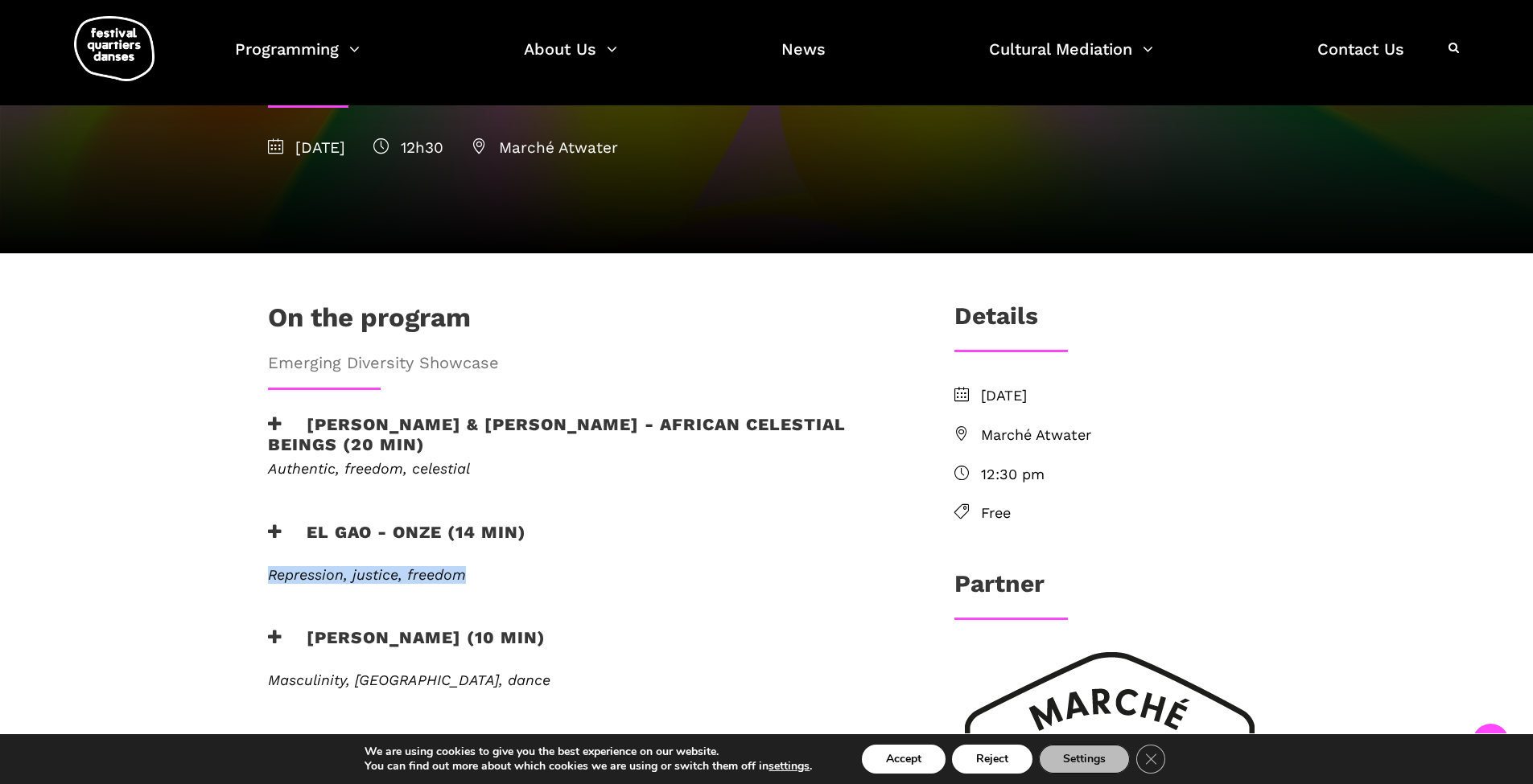
copy em "Repression, justice, freedom"
drag, startPoint x: 447, startPoint y: 627, endPoint x: 434, endPoint y: 626, distance: 13.0
click at [434, 672] on h6 "Masculinity, India, dance" at bounding box center [585, 680] width 635 height 17
click at [440, 672] on h6 "Masculinity, India, dance" at bounding box center [585, 680] width 635 height 17
drag, startPoint x: 448, startPoint y: 625, endPoint x: 261, endPoint y: 619, distance: 187.1
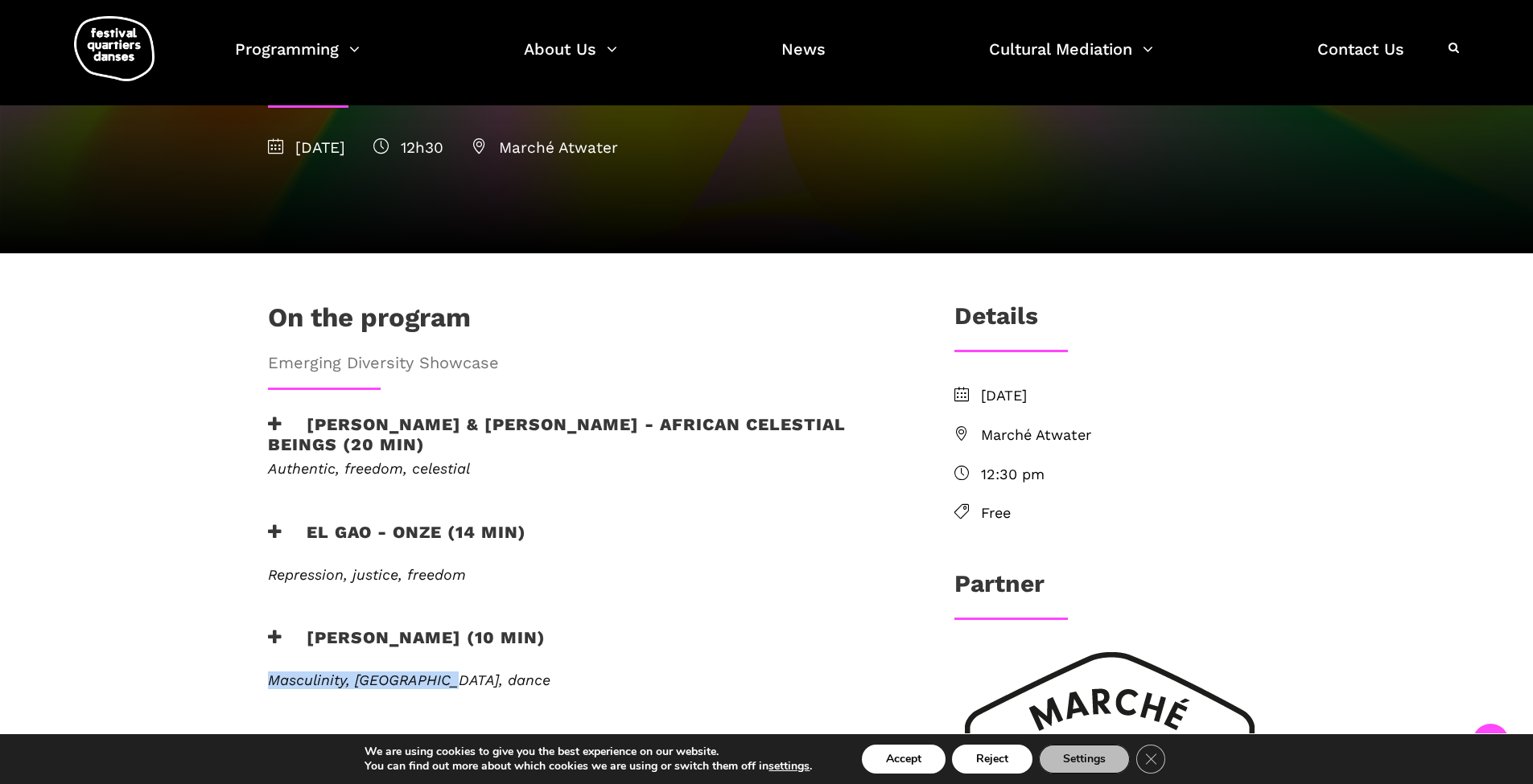
click at [261, 672] on div "Masculinity, India, dance PEHCHAAN is a personal exploration of masculinity in …" at bounding box center [585, 690] width 667 height 38
copy em "Masculinity, India, dance"
click at [440, 103] on div "Programming Ticketing 2025 Free Programming Calendar of FQD 2025 The Artists of…" at bounding box center [766, 52] width 1509 height 106
click at [749, 66] on div "Programming Ticketing 2025 Free Programming Calendar of FQD 2025 The Artists of…" at bounding box center [847, 50] width 1224 height 68
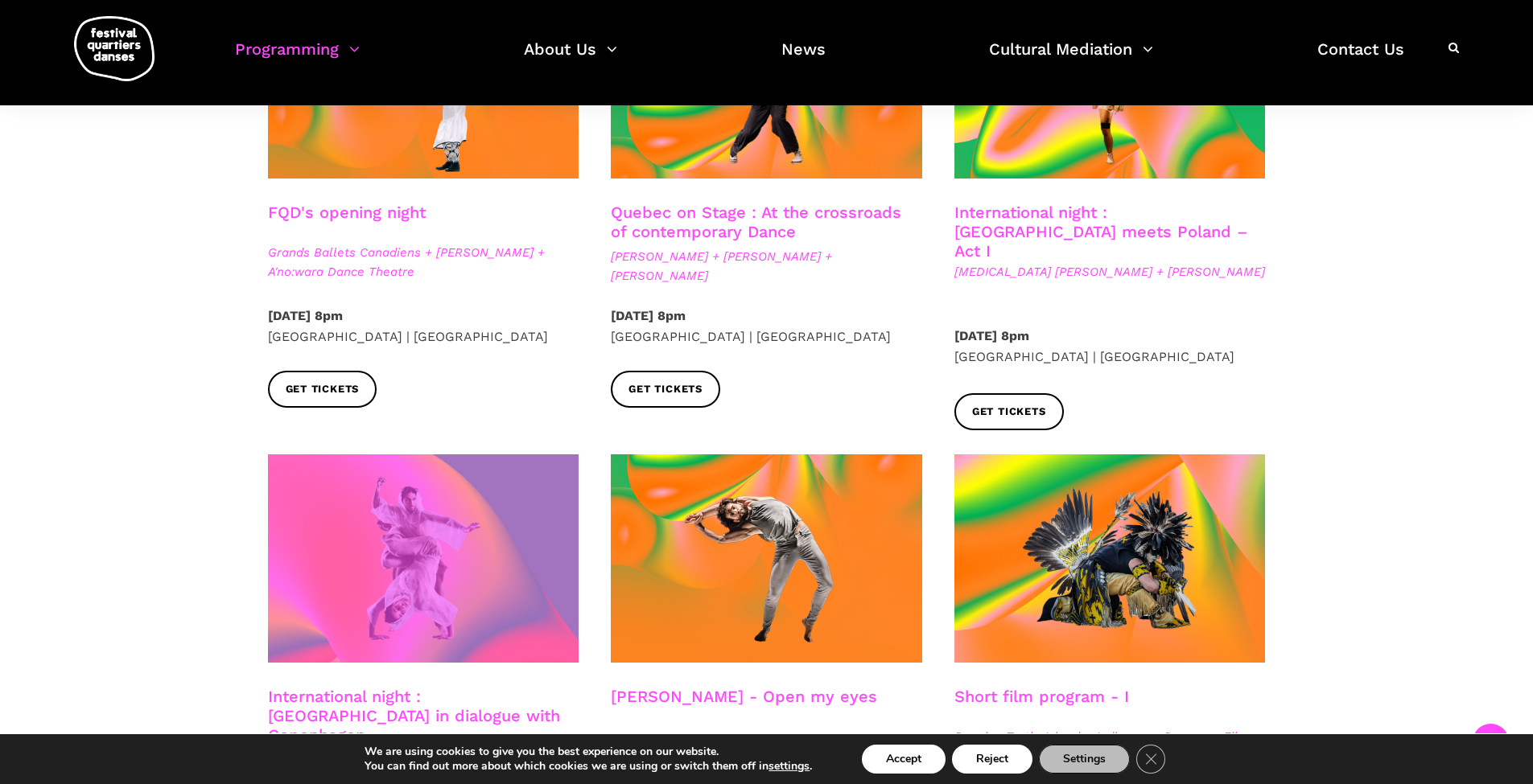
scroll to position [403, 0]
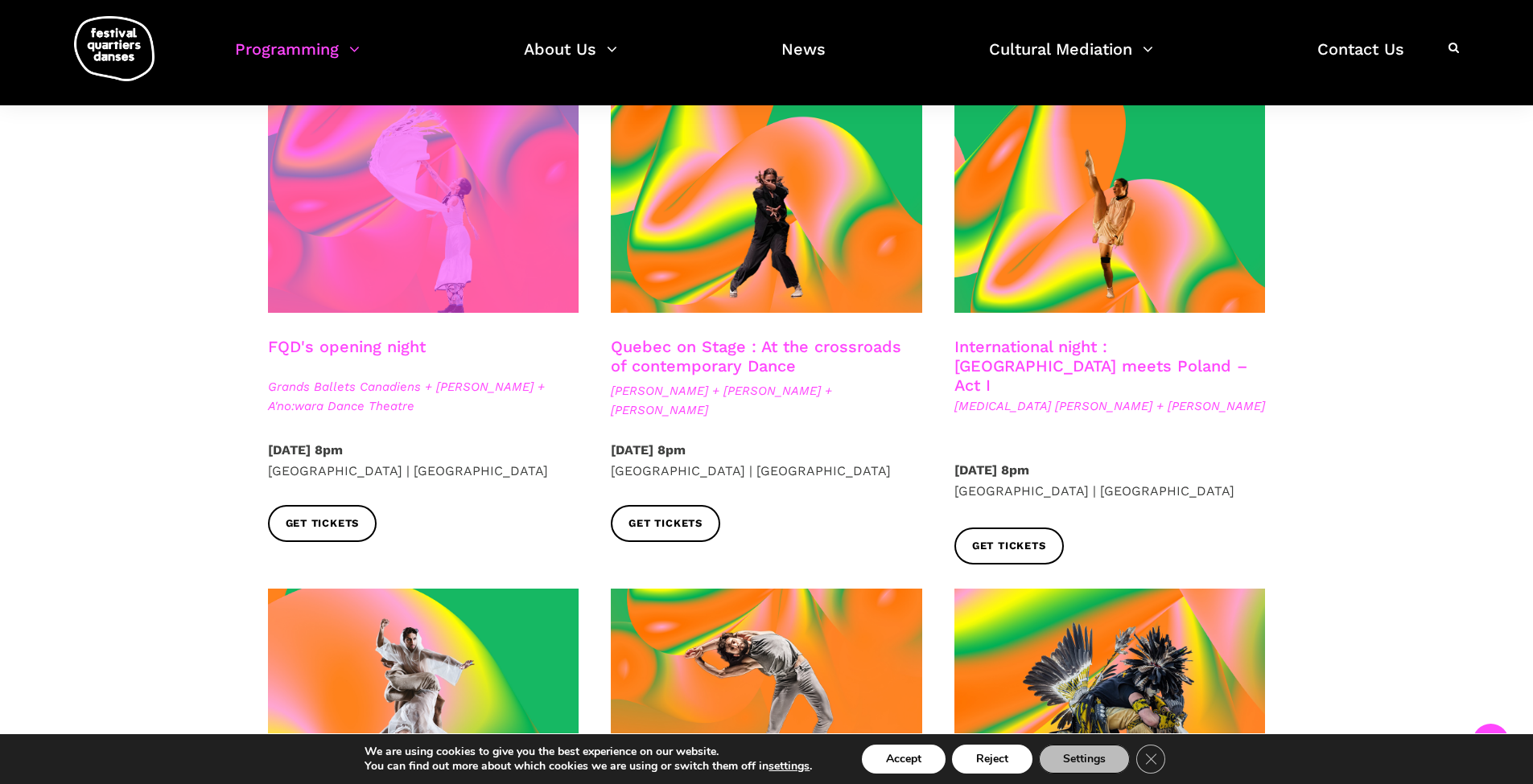
click at [405, 273] on span at bounding box center [423, 209] width 312 height 209
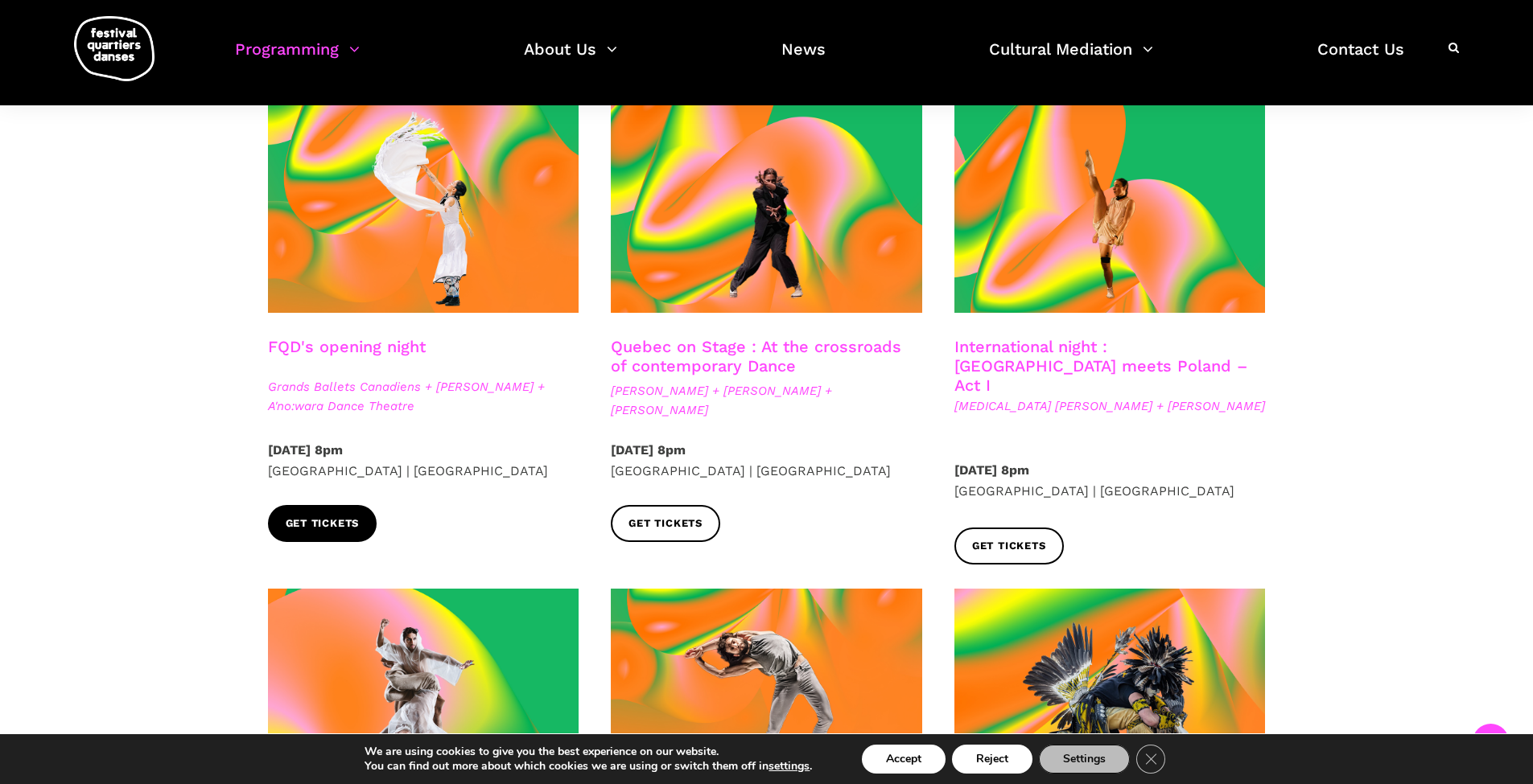
click at [303, 529] on span "Get tickets" at bounding box center [323, 524] width 74 height 17
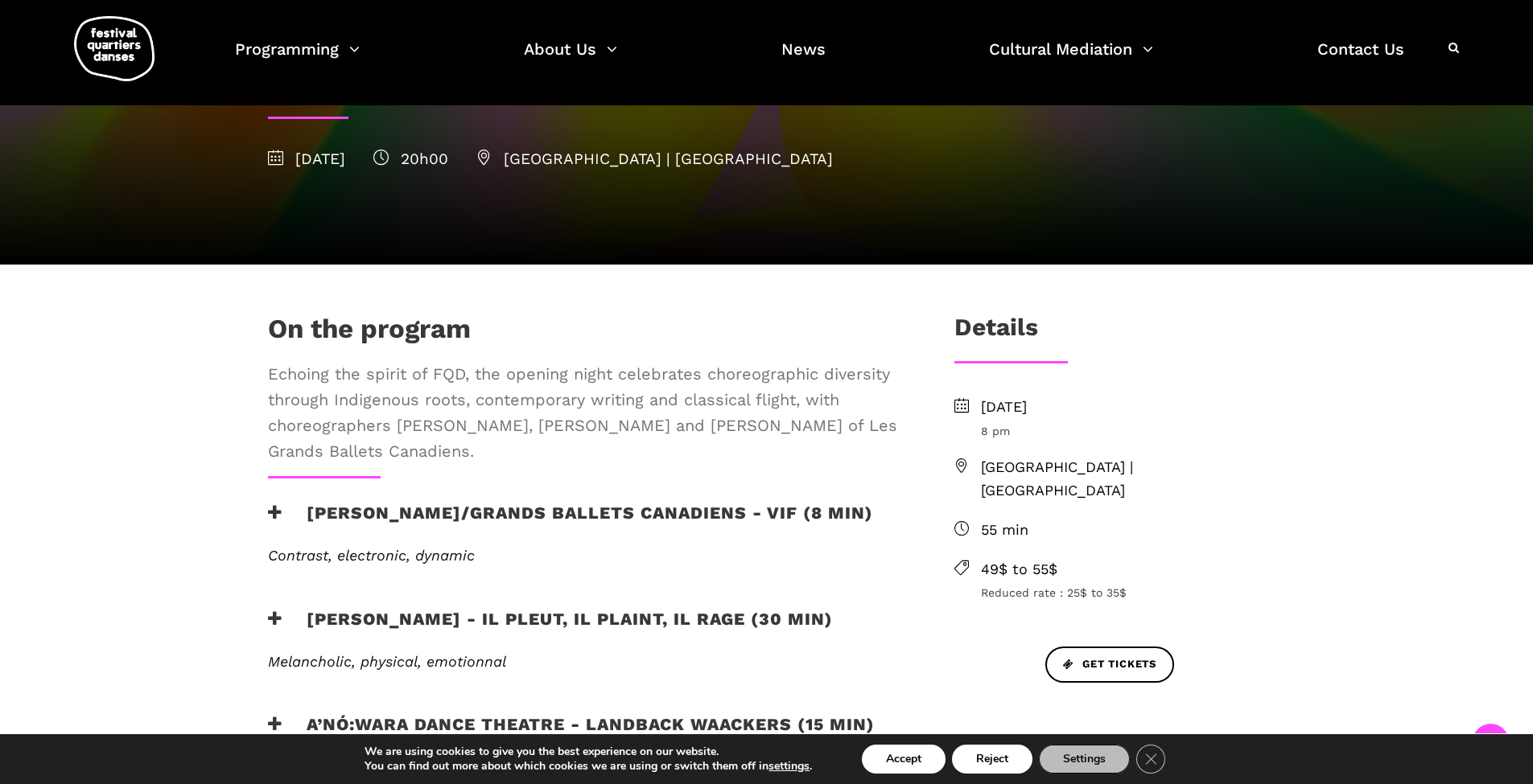
scroll to position [403, 0]
